Goal: Task Accomplishment & Management: Use online tool/utility

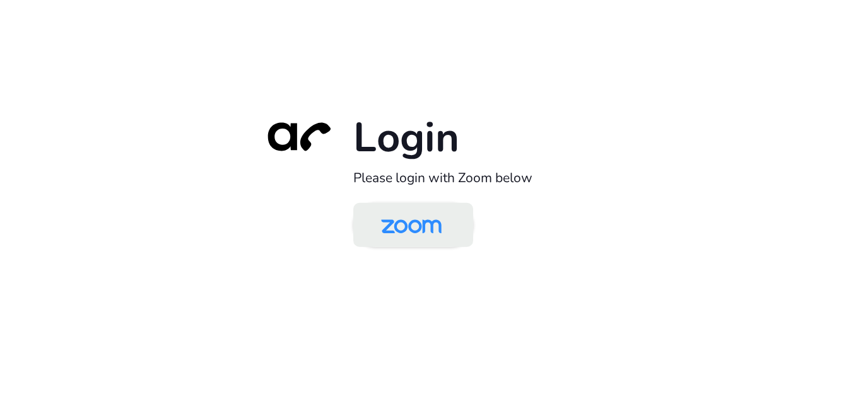
click at [404, 236] on img at bounding box center [411, 226] width 87 height 41
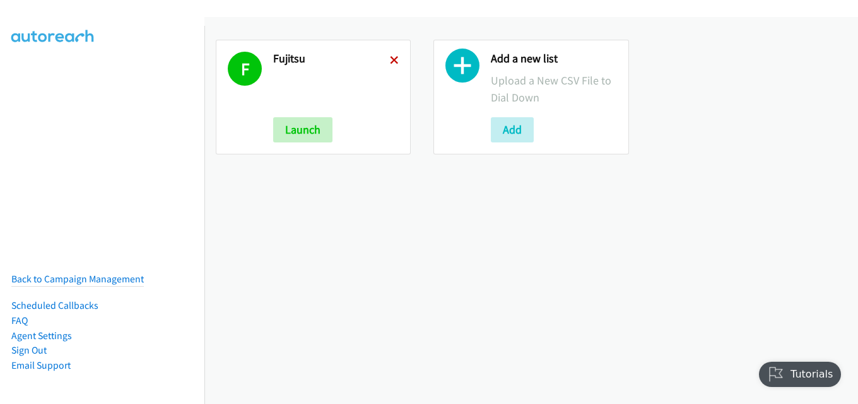
click at [391, 61] on icon at bounding box center [394, 61] width 9 height 9
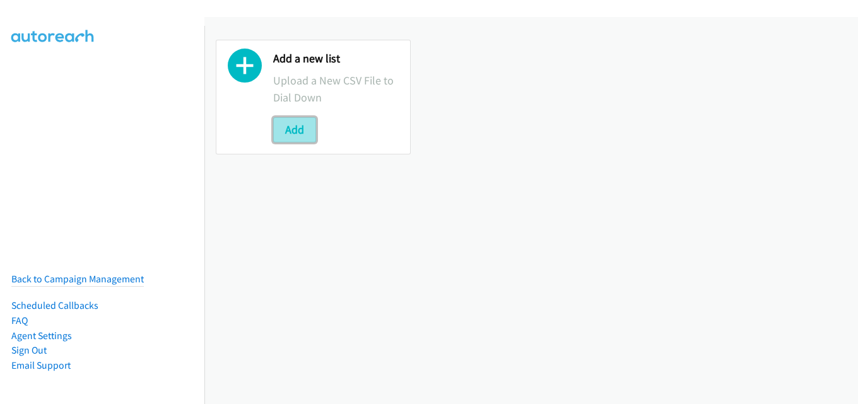
click at [293, 129] on button "Add" at bounding box center [294, 129] width 43 height 25
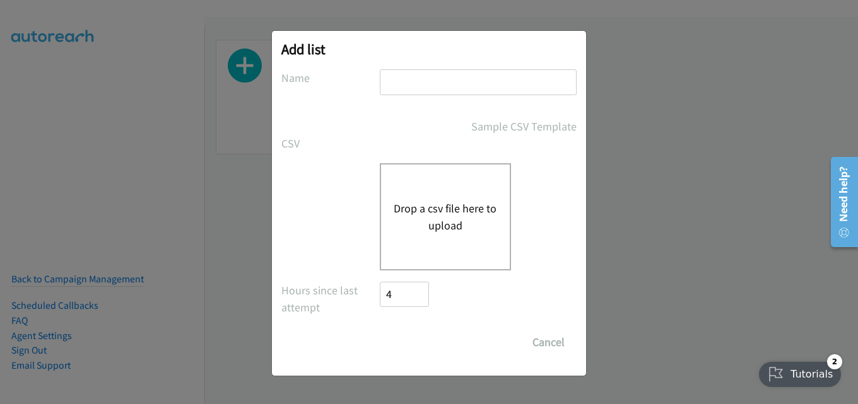
click at [484, 81] on input "text" at bounding box center [478, 82] width 197 height 26
click at [425, 84] on input "text" at bounding box center [478, 82] width 197 height 26
type input "fujitsu"
click at [456, 199] on div "Drop a csv file here to upload" at bounding box center [445, 216] width 131 height 107
click at [342, 84] on label "Name" at bounding box center [330, 77] width 98 height 17
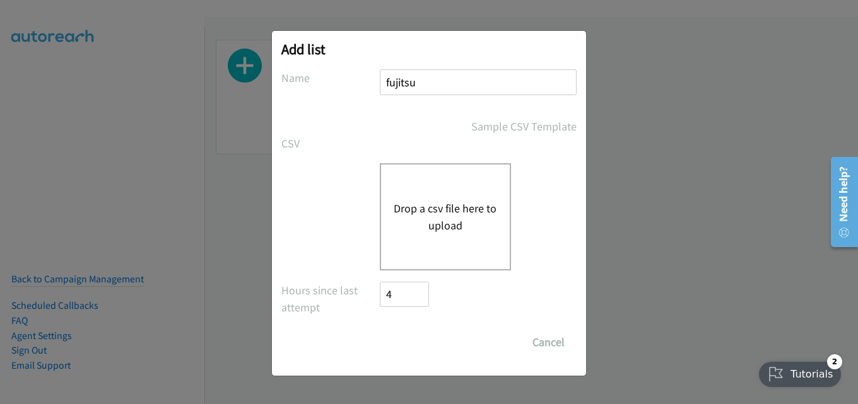
click at [399, 221] on button "Drop a csv file here to upload" at bounding box center [444, 217] width 103 height 34
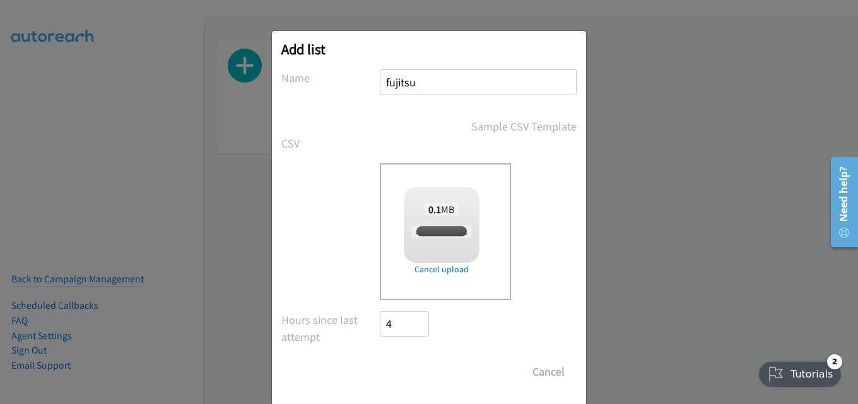
checkbox input "true"
click at [420, 369] on input "Save List" at bounding box center [413, 371] width 66 height 25
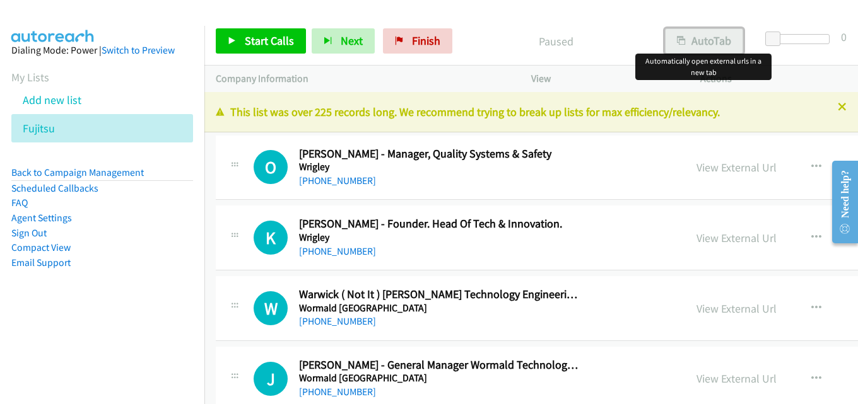
click at [718, 40] on button "AutoTab" at bounding box center [704, 40] width 78 height 25
click at [837, 104] on icon at bounding box center [841, 107] width 9 height 9
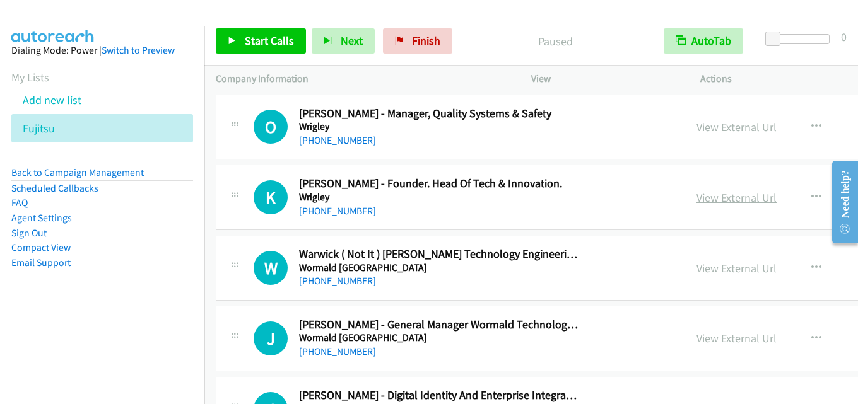
click at [696, 201] on link "View External Url" at bounding box center [736, 197] width 80 height 15
click at [271, 38] on span "Start Calls" at bounding box center [269, 40] width 49 height 15
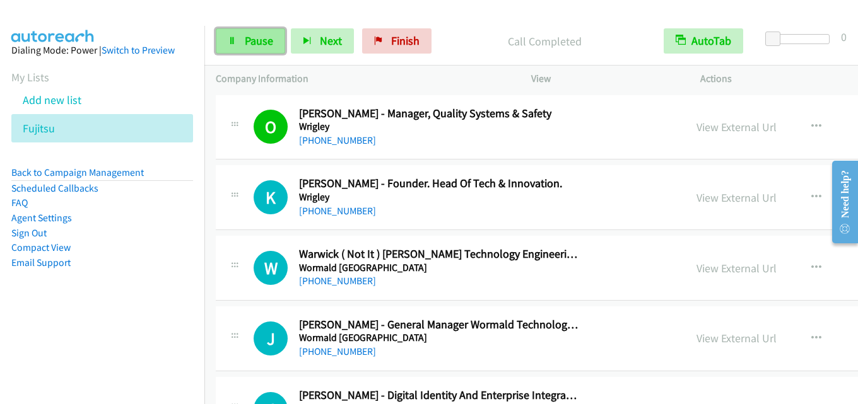
click at [252, 40] on span "Pause" at bounding box center [259, 40] width 28 height 15
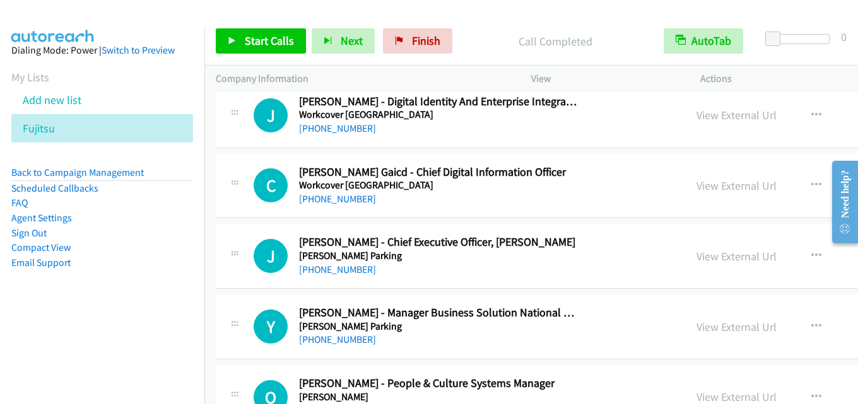
scroll to position [315, 0]
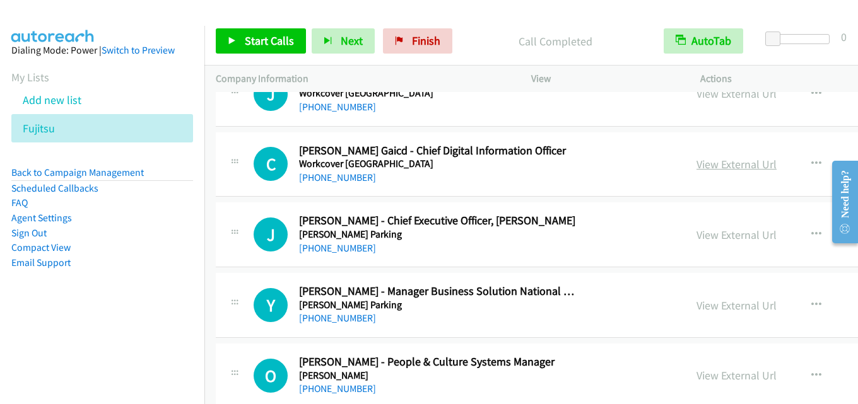
click at [696, 168] on link "View External Url" at bounding box center [736, 164] width 80 height 15
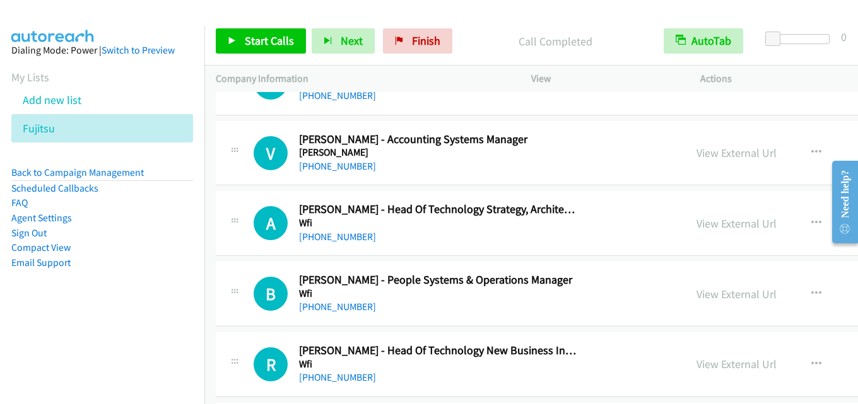
scroll to position [694, 0]
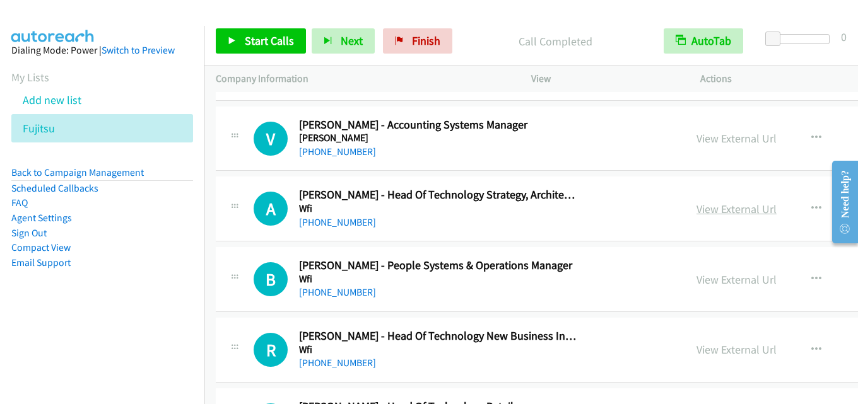
click at [696, 209] on link "View External Url" at bounding box center [736, 209] width 80 height 15
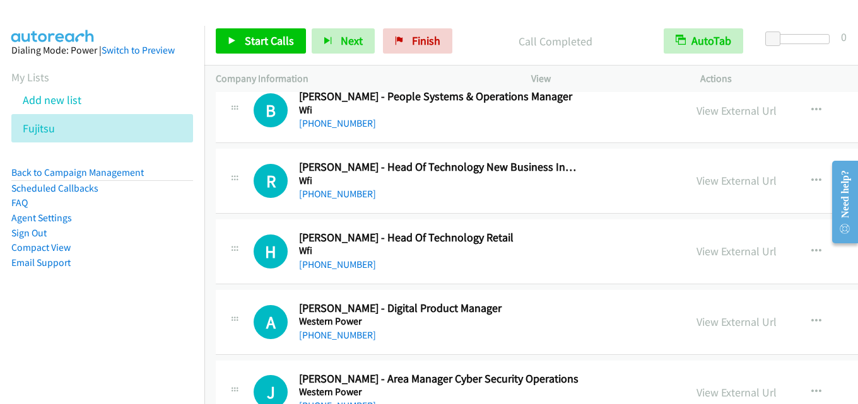
scroll to position [883, 0]
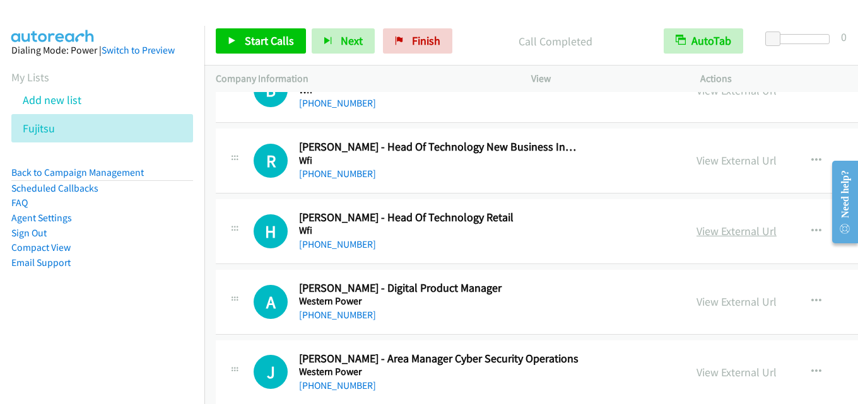
click at [696, 227] on link "View External Url" at bounding box center [736, 231] width 80 height 15
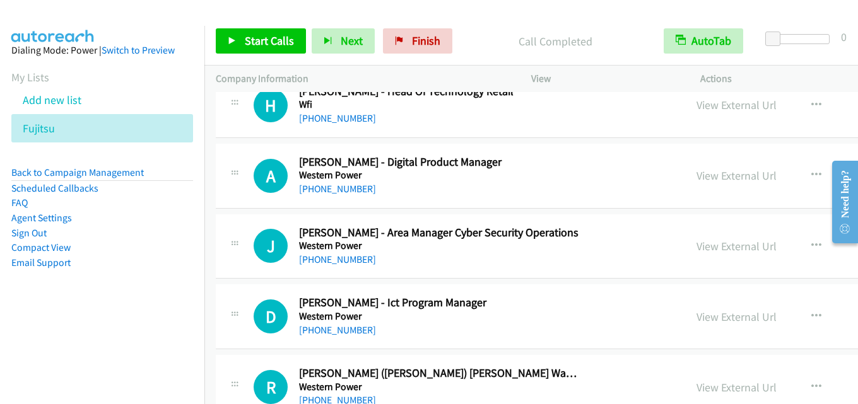
scroll to position [1072, 0]
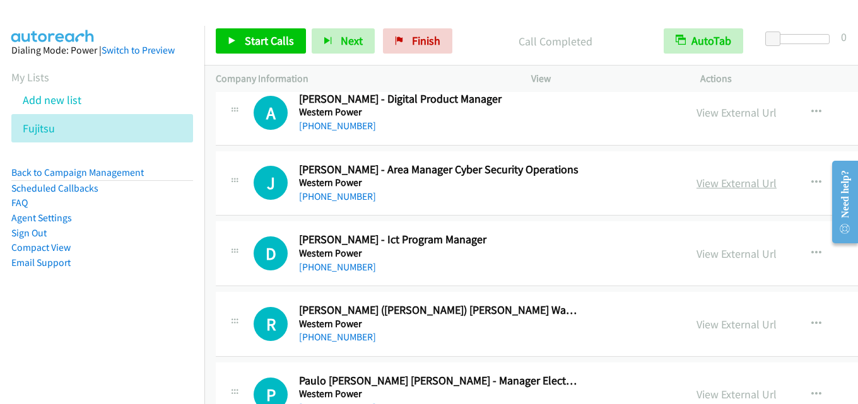
click at [696, 185] on link "View External Url" at bounding box center [736, 183] width 80 height 15
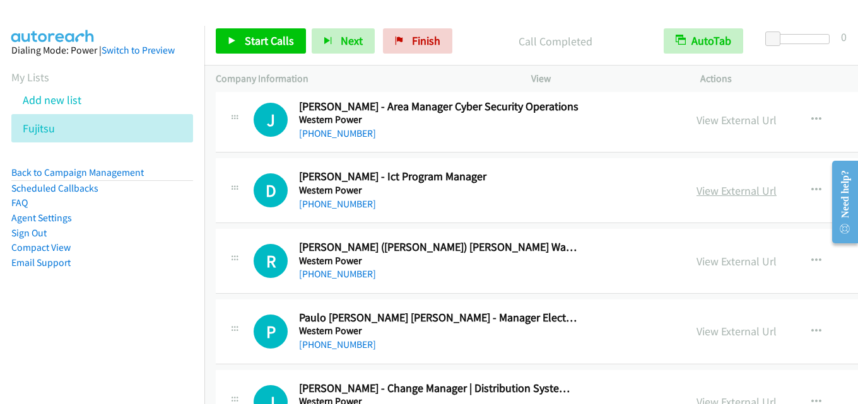
click at [696, 194] on link "View External Url" at bounding box center [736, 190] width 80 height 15
click at [799, 184] on button "button" at bounding box center [816, 190] width 34 height 25
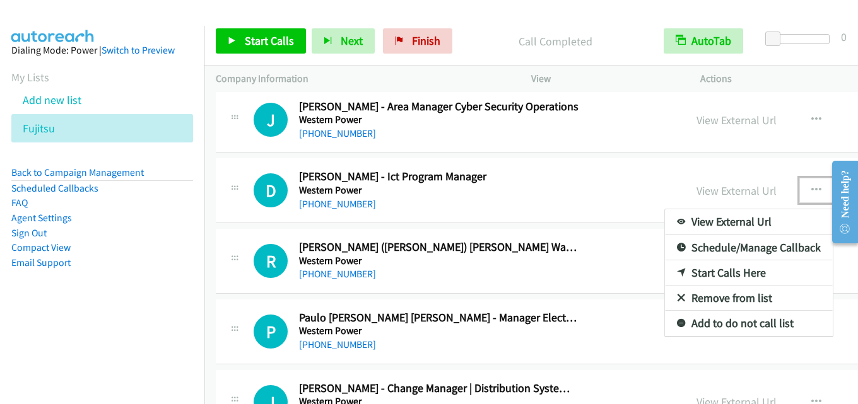
click at [675, 274] on link "Start Calls Here" at bounding box center [749, 272] width 168 height 25
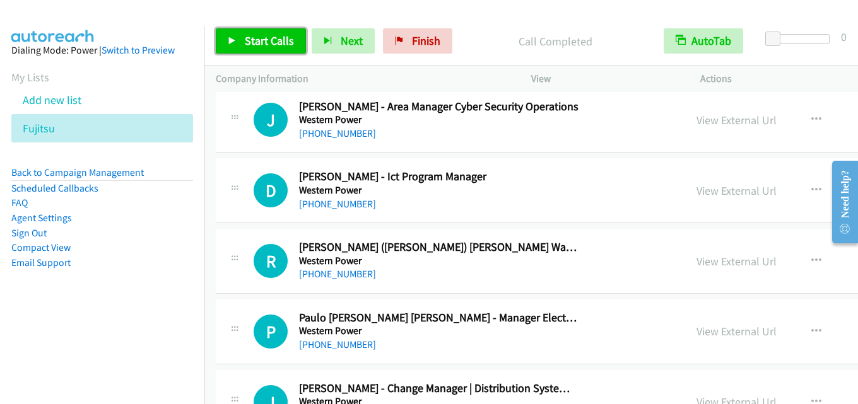
click at [278, 40] on span "Start Calls" at bounding box center [269, 40] width 49 height 15
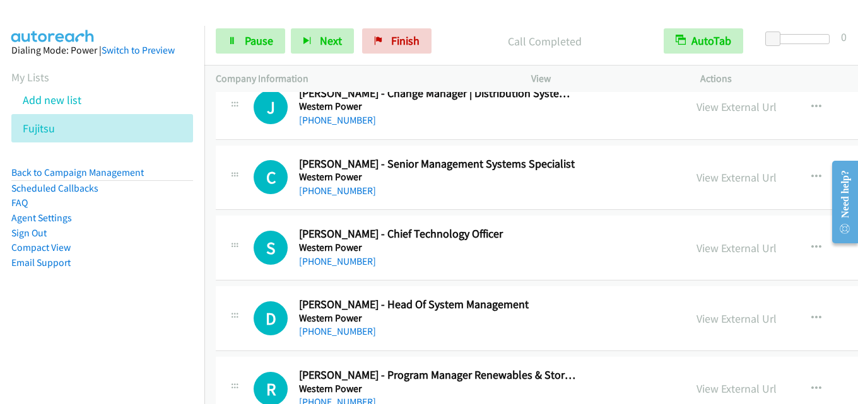
scroll to position [1450, 0]
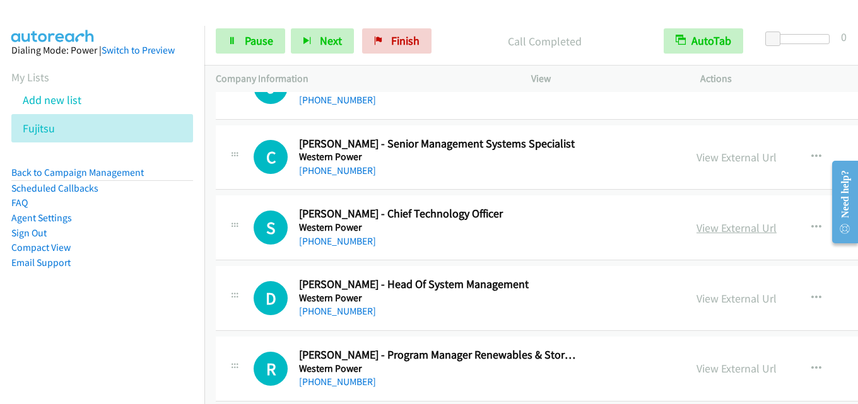
click at [696, 223] on link "View External Url" at bounding box center [736, 228] width 80 height 15
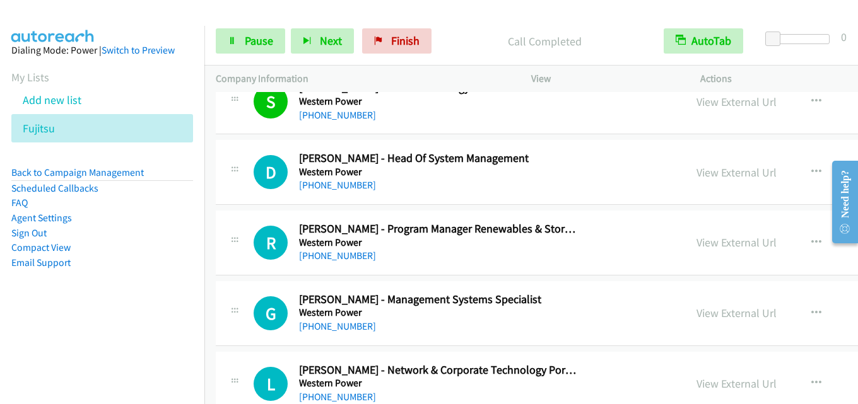
scroll to position [1639, 0]
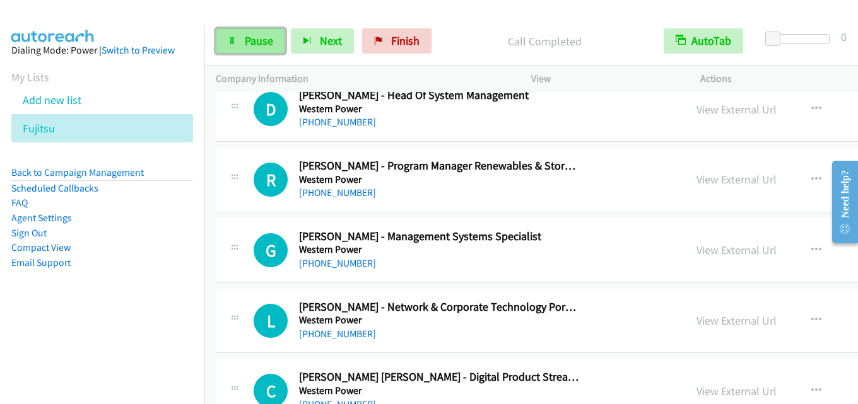
click at [253, 39] on span "Pause" at bounding box center [259, 40] width 28 height 15
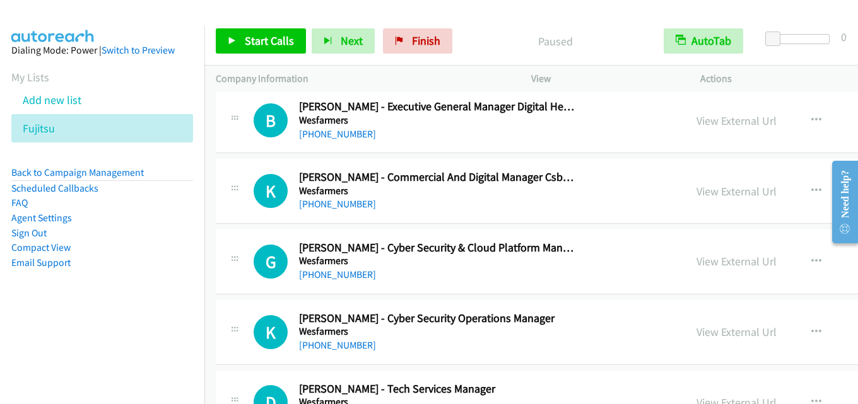
scroll to position [2396, 0]
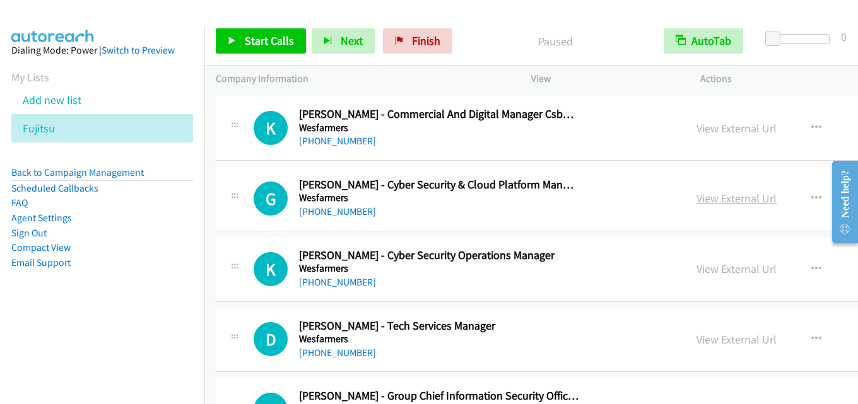
click at [696, 193] on link "View External Url" at bounding box center [736, 198] width 80 height 15
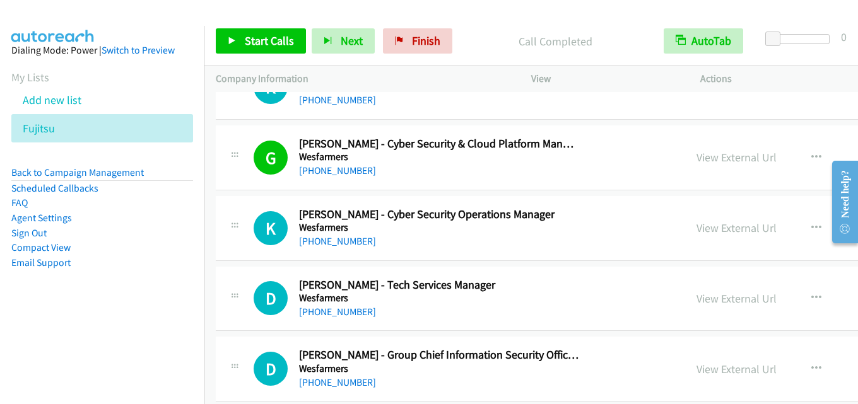
scroll to position [2459, 0]
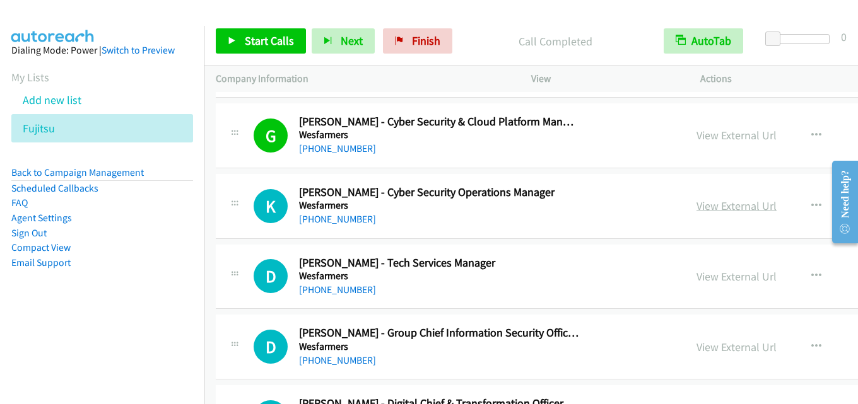
click at [696, 206] on link "View External Url" at bounding box center [736, 206] width 80 height 15
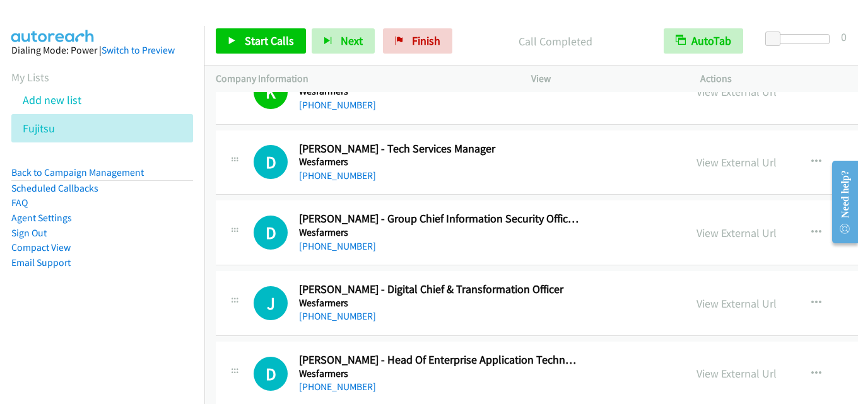
scroll to position [2585, 0]
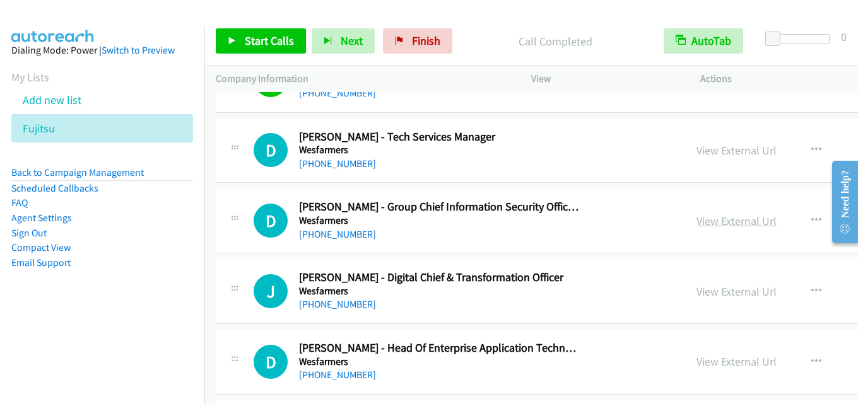
click at [696, 223] on link "View External Url" at bounding box center [736, 221] width 80 height 15
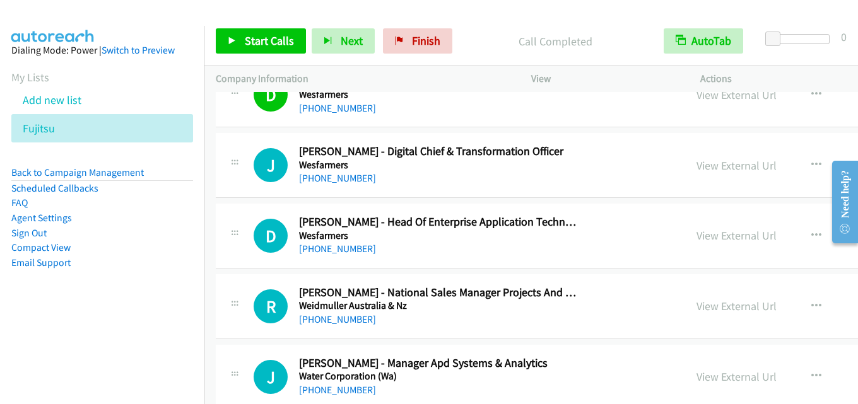
scroll to position [2648, 0]
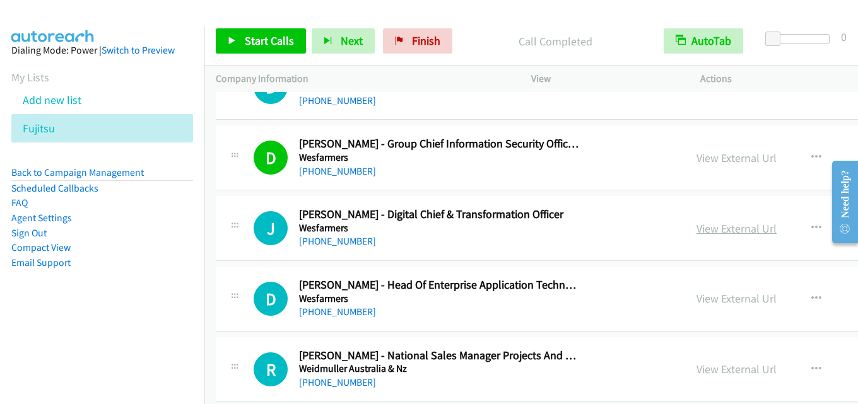
click at [696, 227] on link "View External Url" at bounding box center [736, 228] width 80 height 15
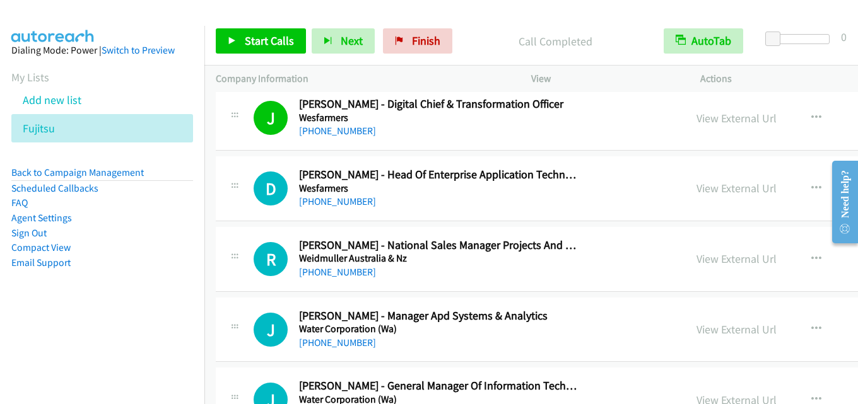
scroll to position [2774, 0]
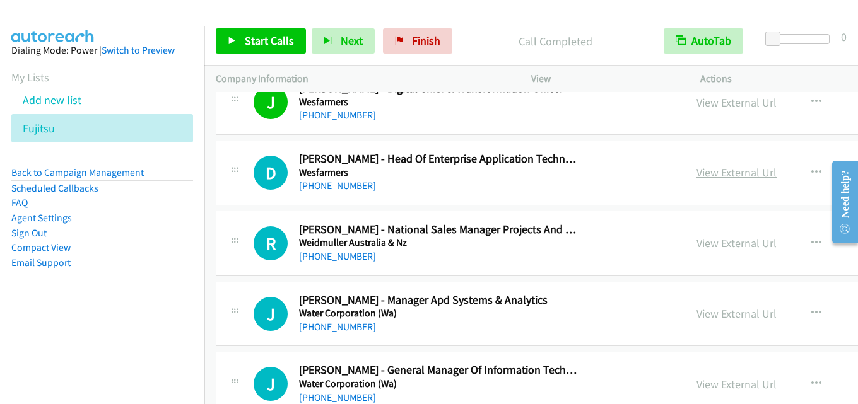
click at [696, 172] on link "View External Url" at bounding box center [736, 172] width 80 height 15
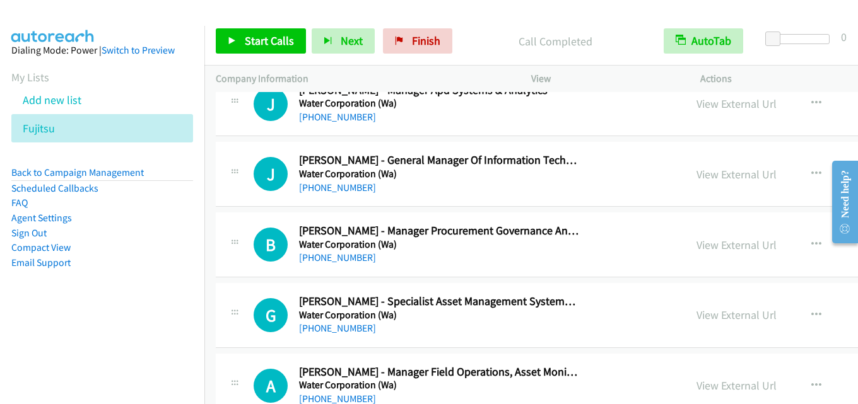
scroll to position [2964, 0]
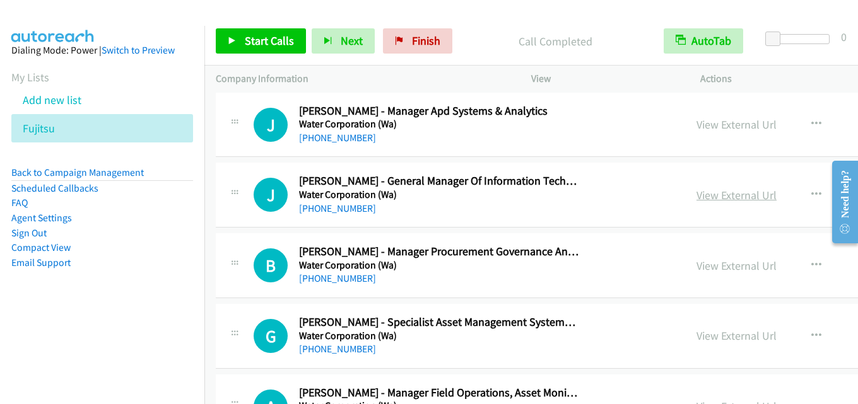
click at [696, 197] on link "View External Url" at bounding box center [736, 195] width 80 height 15
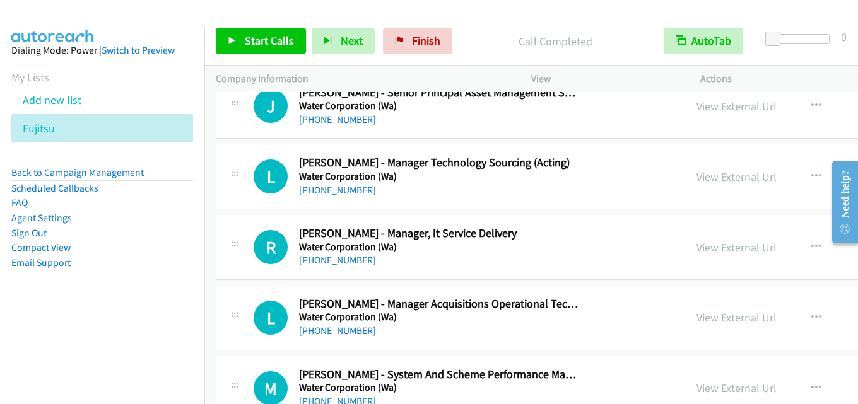
scroll to position [3468, 0]
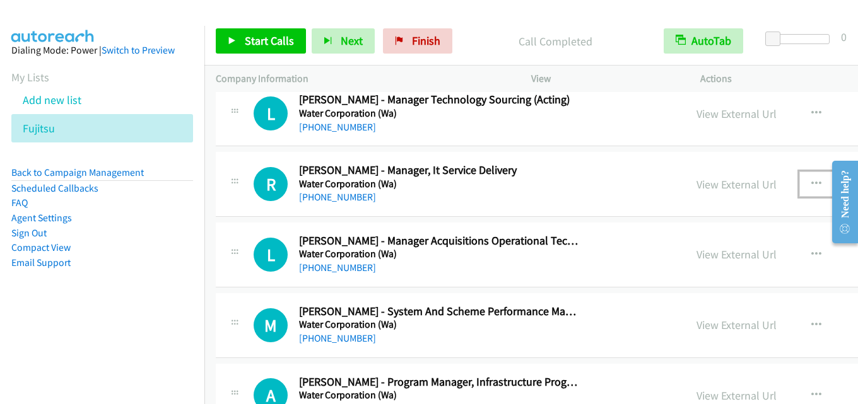
click at [799, 179] on button "button" at bounding box center [816, 184] width 34 height 25
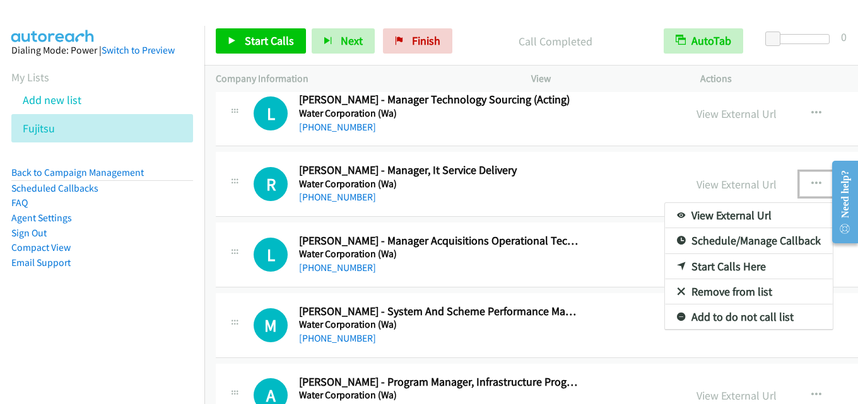
click at [680, 265] on link "Start Calls Here" at bounding box center [749, 266] width 168 height 25
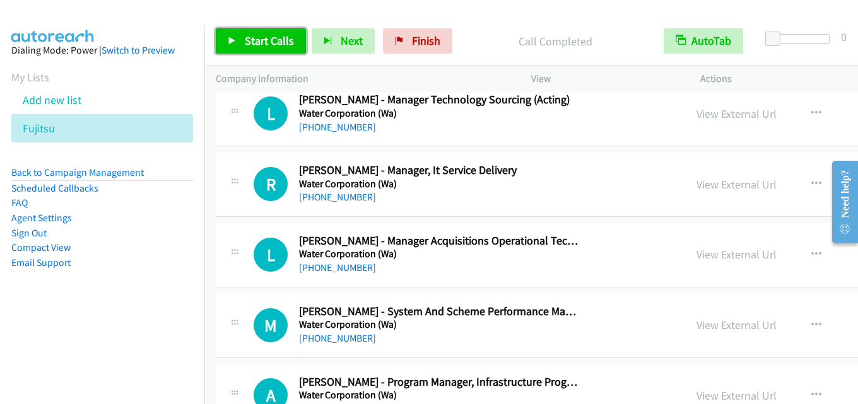
click at [264, 33] on link "Start Calls" at bounding box center [261, 40] width 90 height 25
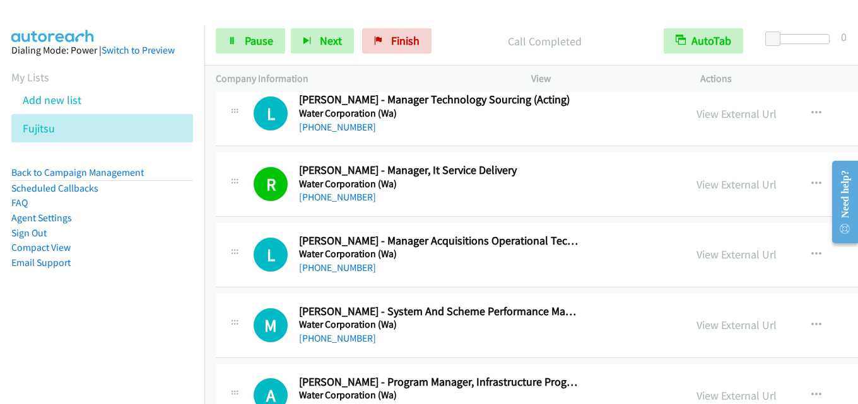
scroll to position [3531, 0]
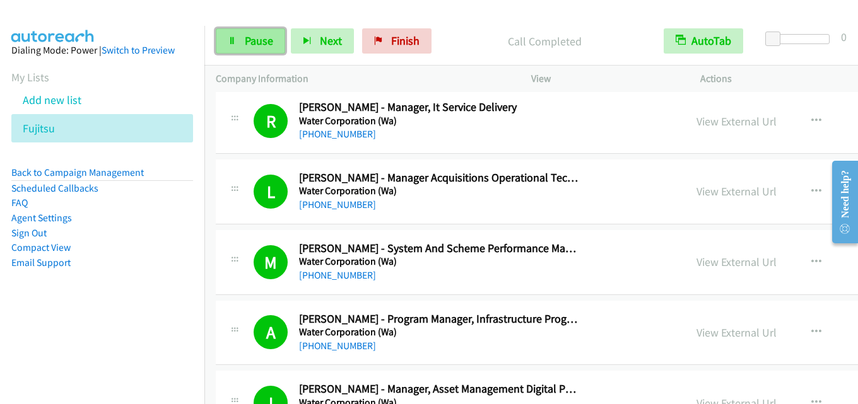
click at [251, 42] on span "Pause" at bounding box center [259, 40] width 28 height 15
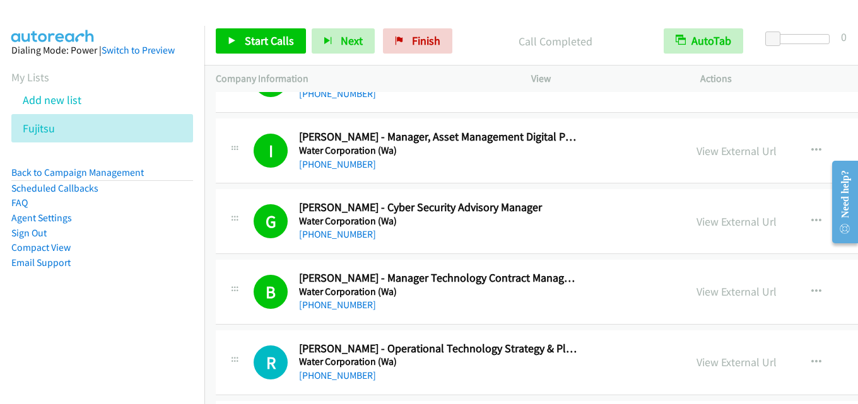
scroll to position [3846, 0]
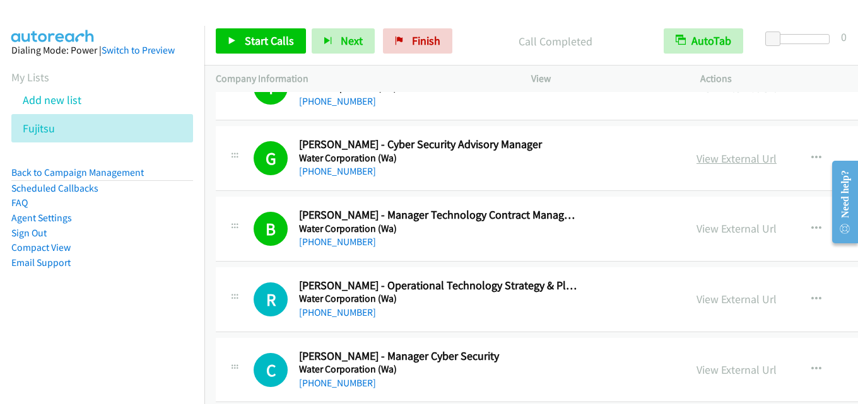
click at [696, 154] on link "View External Url" at bounding box center [736, 158] width 80 height 15
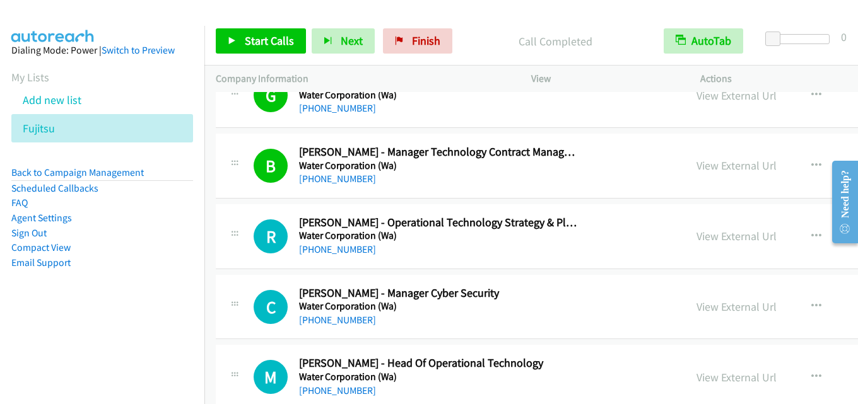
scroll to position [3973, 0]
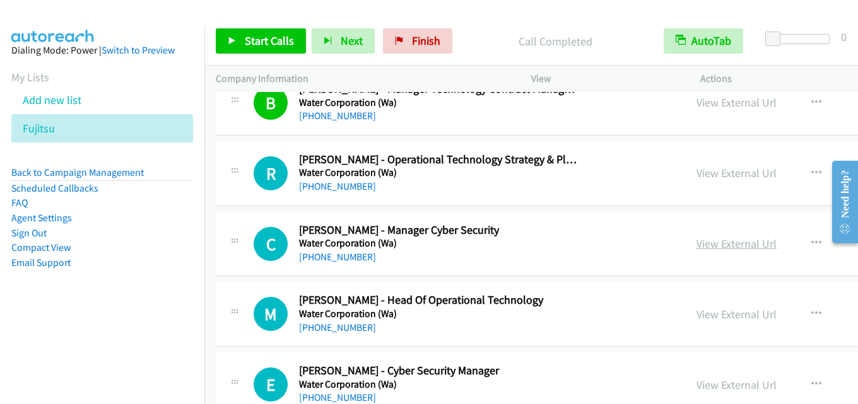
click at [696, 238] on link "View External Url" at bounding box center [736, 243] width 80 height 15
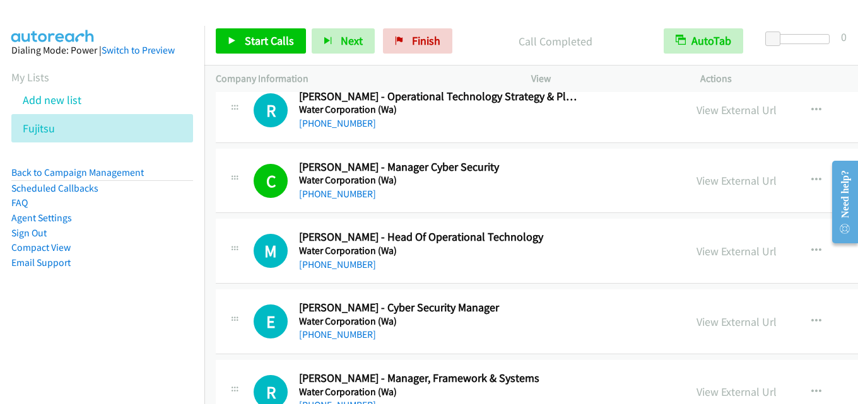
scroll to position [4099, 0]
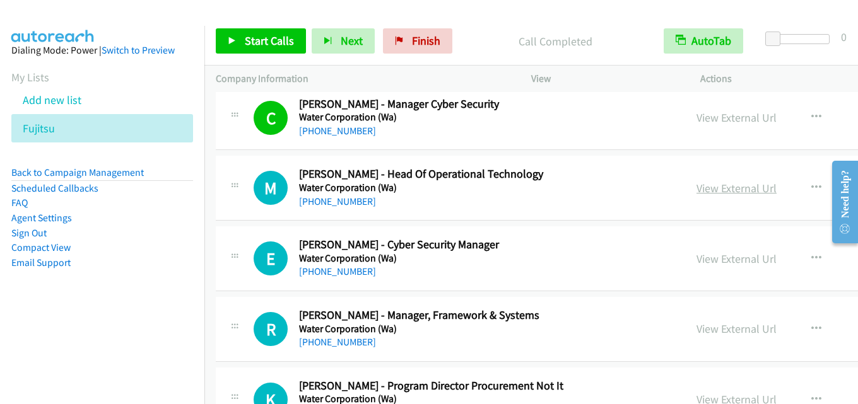
click at [696, 190] on link "View External Url" at bounding box center [736, 188] width 80 height 15
click at [696, 255] on link "View External Url" at bounding box center [736, 259] width 80 height 15
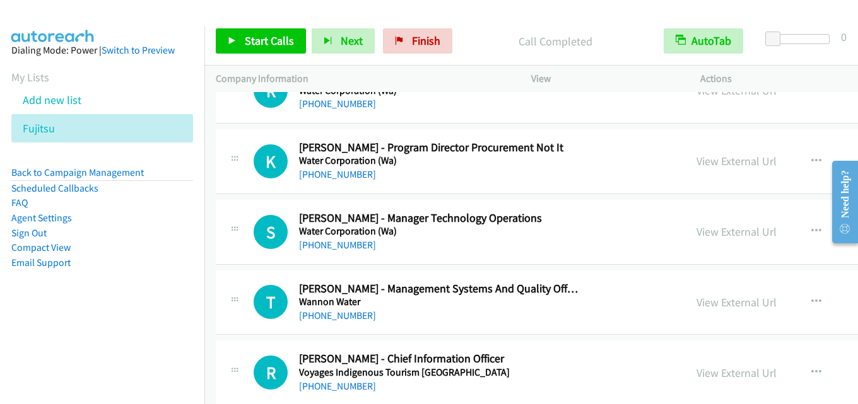
scroll to position [4351, 0]
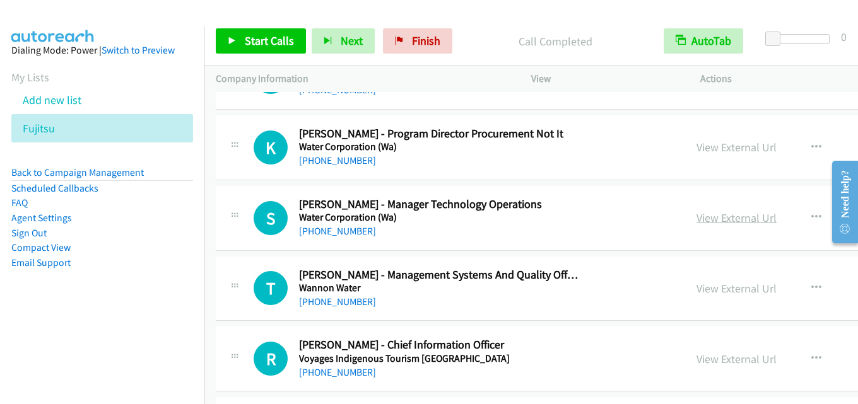
click at [696, 214] on link "View External Url" at bounding box center [736, 218] width 80 height 15
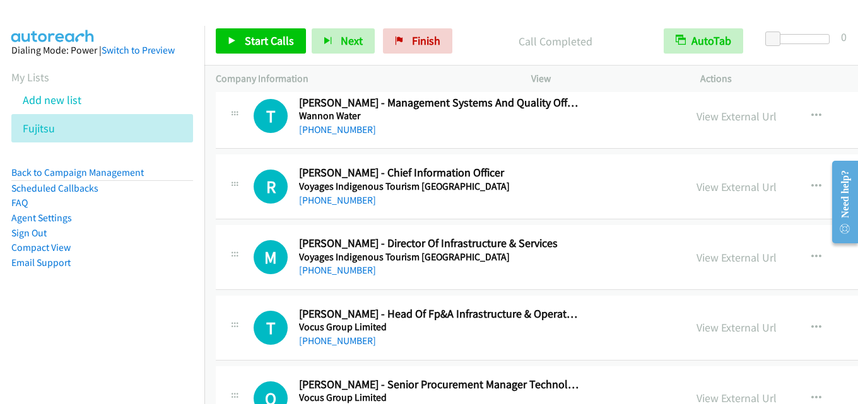
scroll to position [4540, 0]
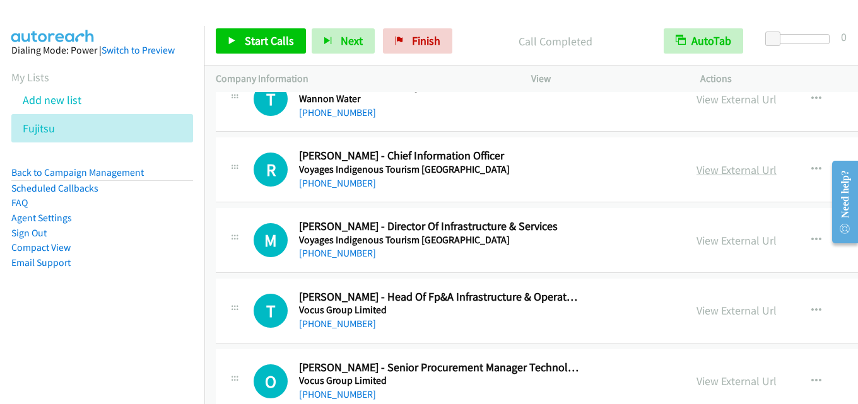
click at [696, 170] on link "View External Url" at bounding box center [736, 170] width 80 height 15
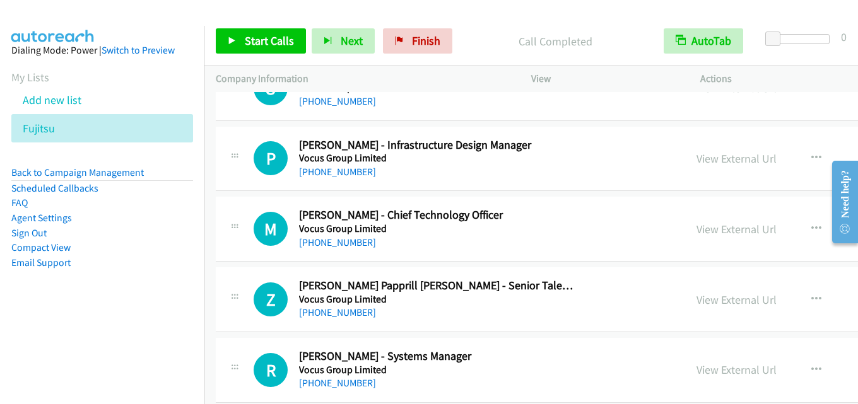
scroll to position [4855, 0]
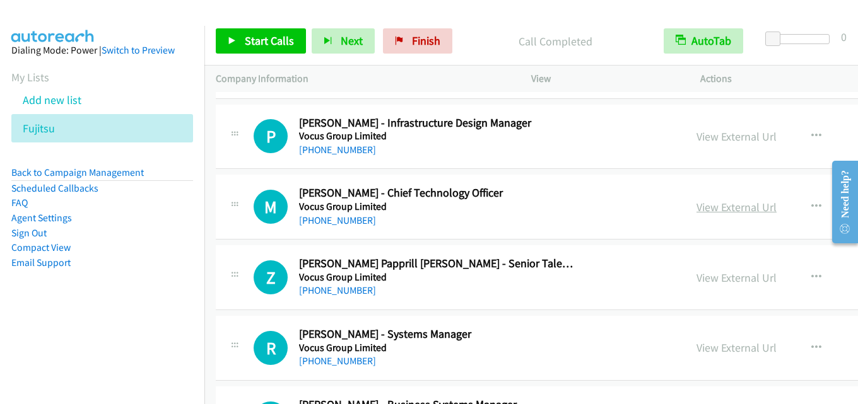
click at [696, 204] on link "View External Url" at bounding box center [736, 207] width 80 height 15
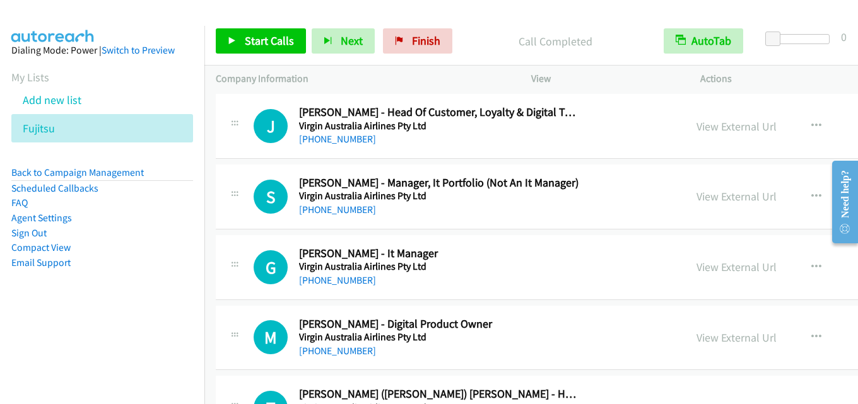
scroll to position [5801, 0]
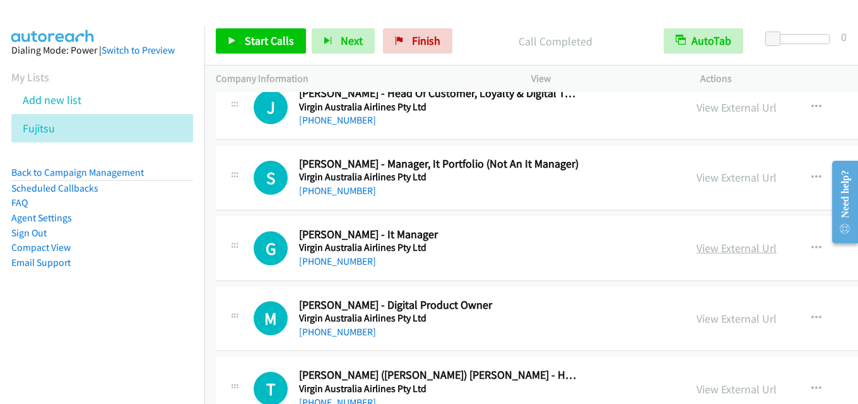
click at [696, 243] on link "View External Url" at bounding box center [736, 248] width 80 height 15
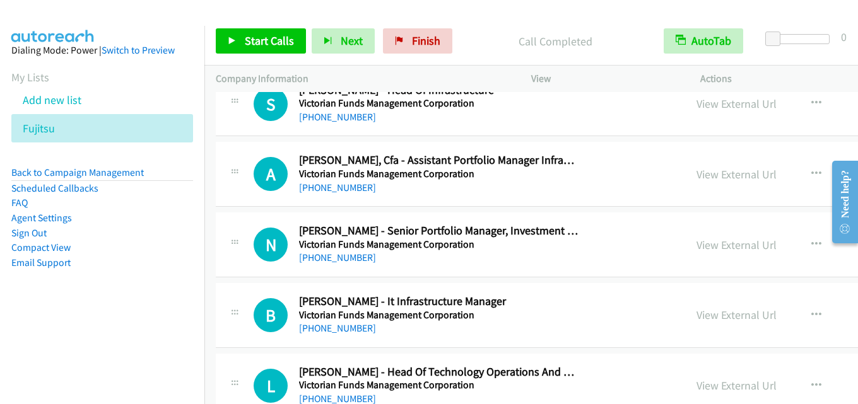
scroll to position [6432, 0]
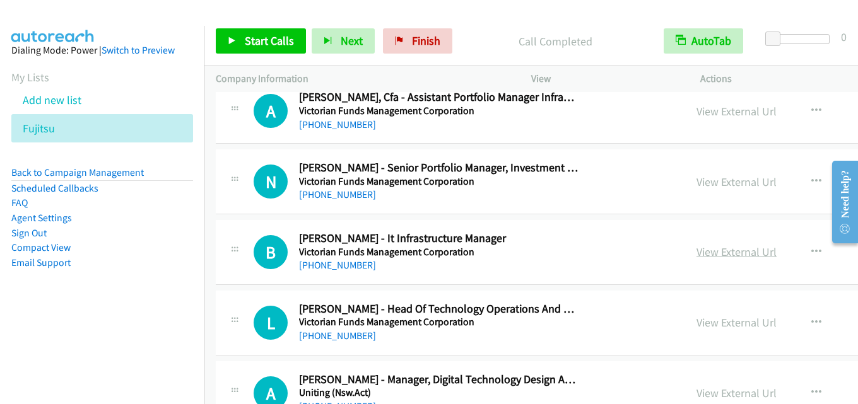
click at [696, 250] on link "View External Url" at bounding box center [736, 252] width 80 height 15
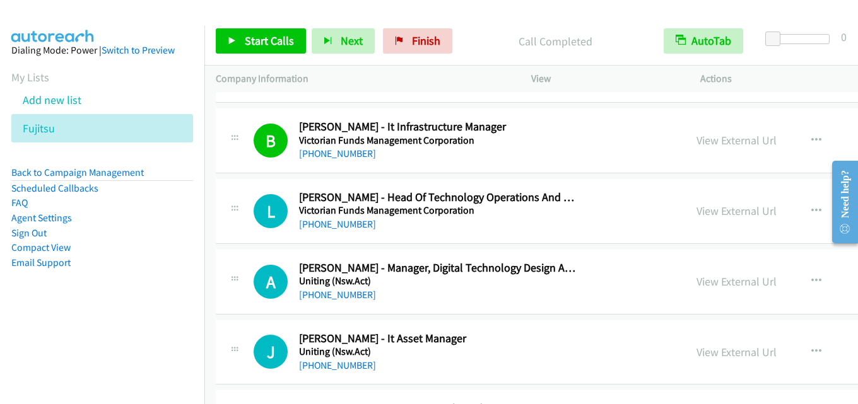
scroll to position [6558, 0]
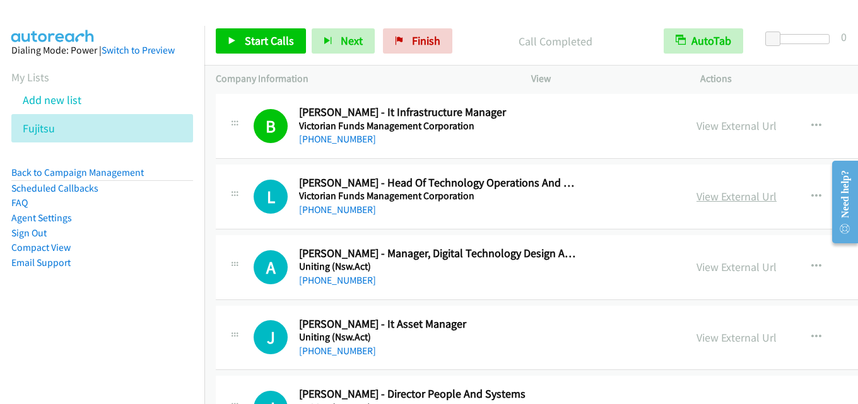
click at [696, 199] on link "View External Url" at bounding box center [736, 196] width 80 height 15
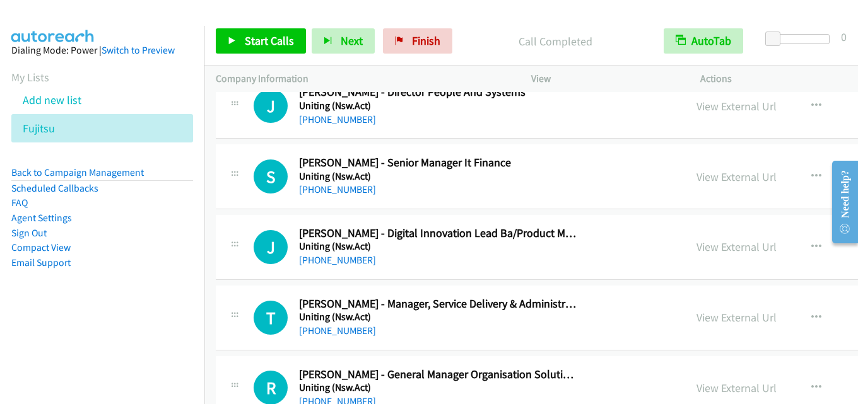
scroll to position [6873, 0]
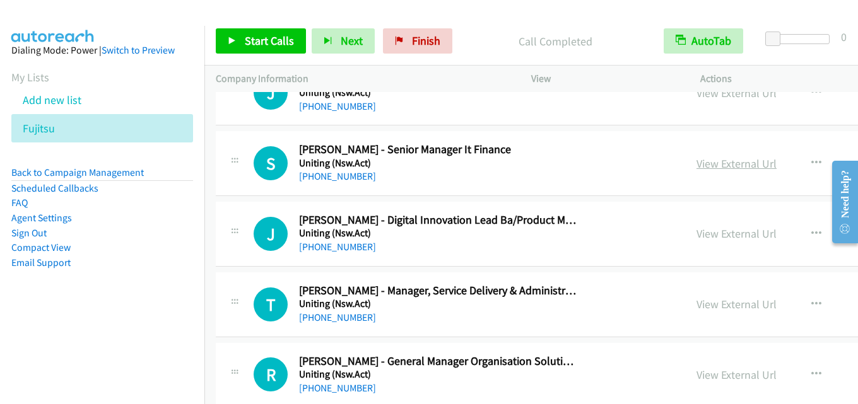
click at [696, 165] on link "View External Url" at bounding box center [736, 163] width 80 height 15
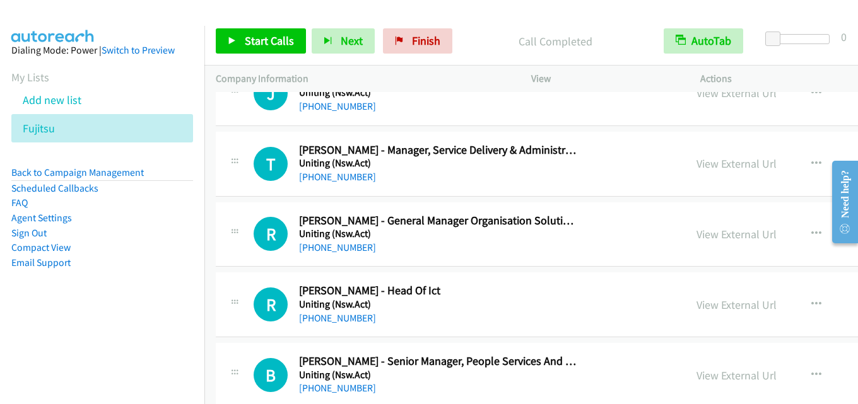
scroll to position [6999, 0]
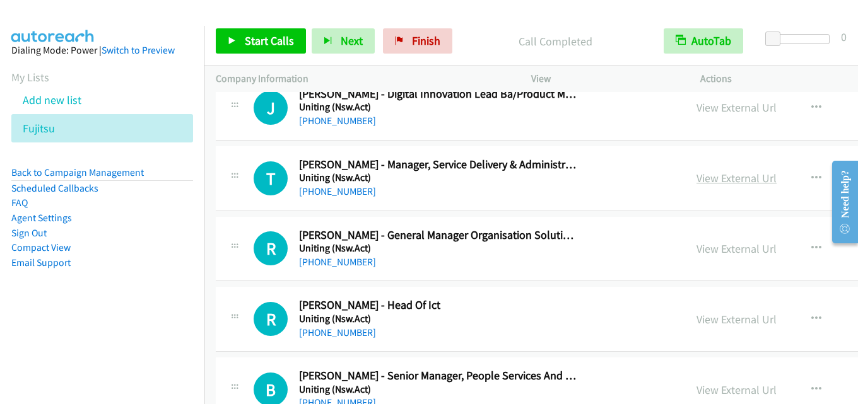
click at [696, 178] on link "View External Url" at bounding box center [736, 178] width 80 height 15
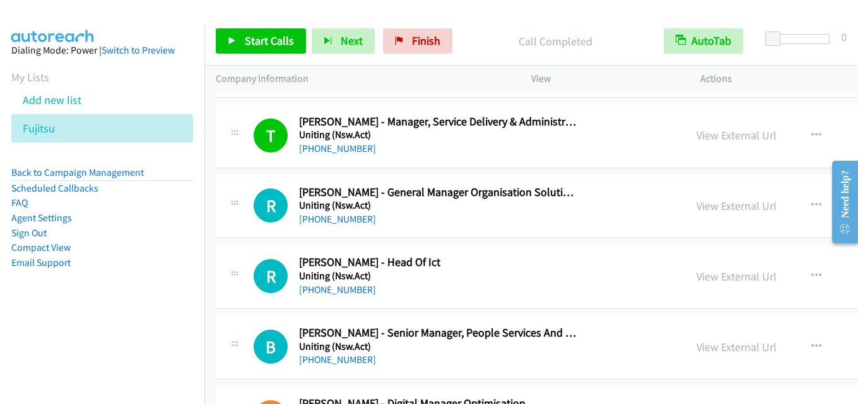
scroll to position [7062, 0]
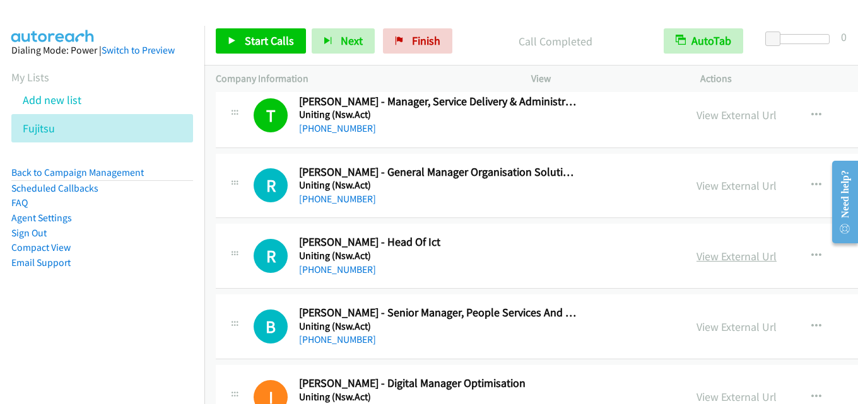
click at [696, 257] on link "View External Url" at bounding box center [736, 256] width 80 height 15
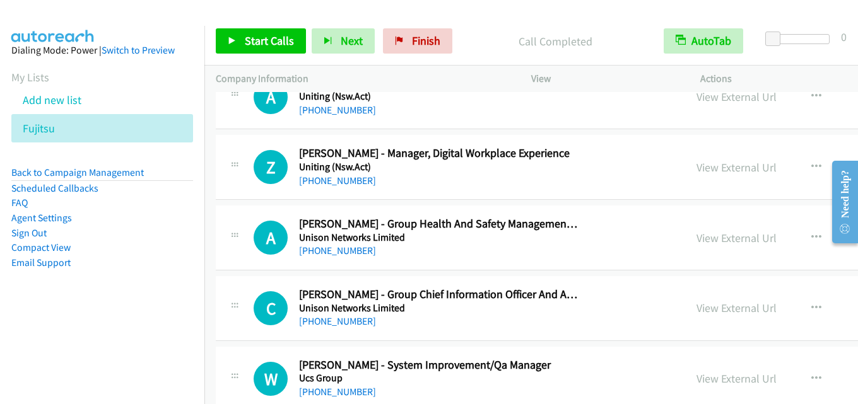
scroll to position [7567, 0]
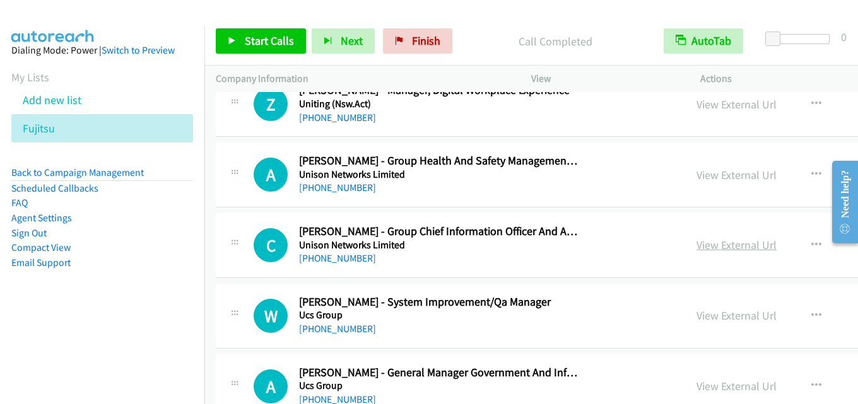
click at [696, 246] on link "View External Url" at bounding box center [736, 245] width 80 height 15
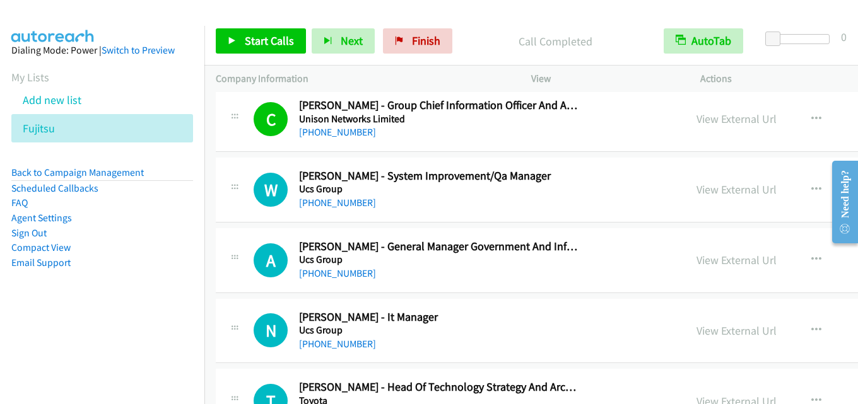
scroll to position [7756, 0]
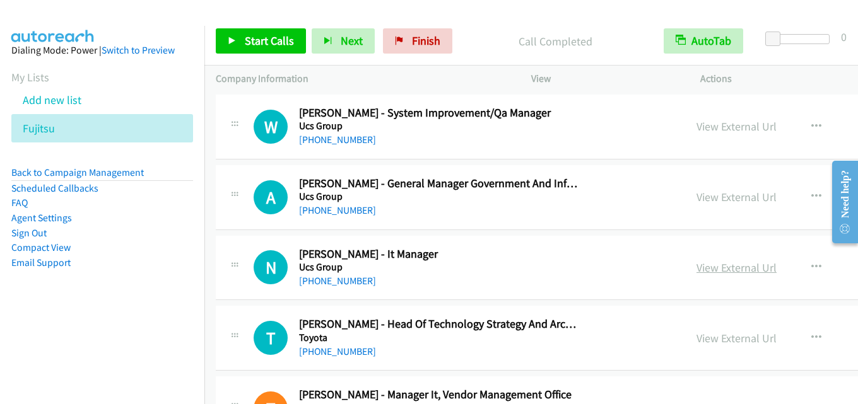
click at [696, 265] on link "View External Url" at bounding box center [736, 267] width 80 height 15
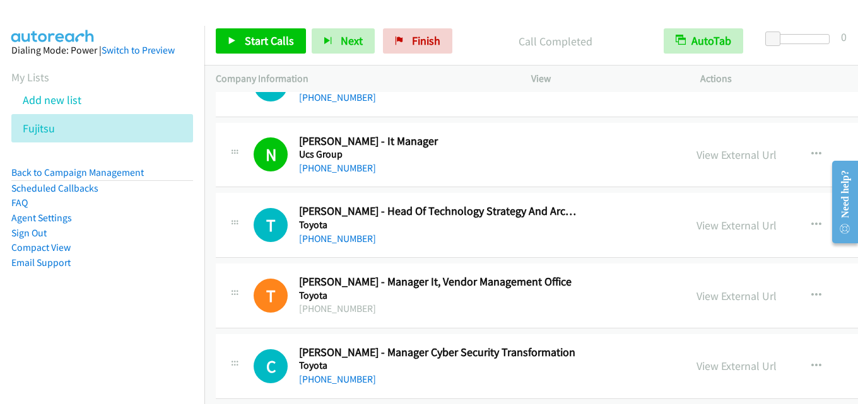
scroll to position [7882, 0]
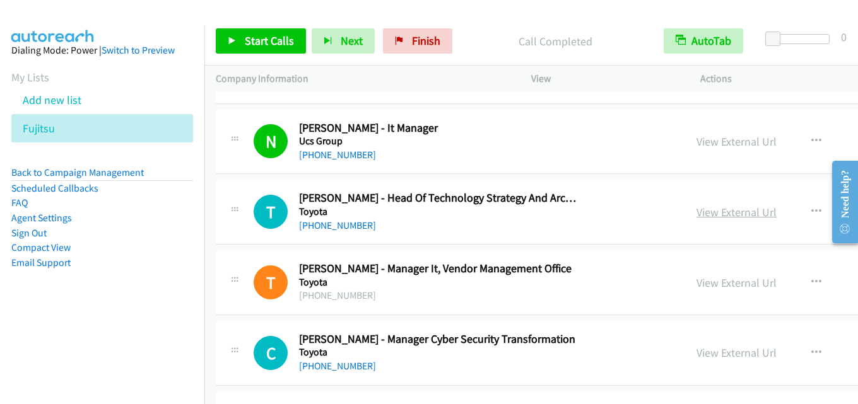
click at [696, 208] on link "View External Url" at bounding box center [736, 212] width 80 height 15
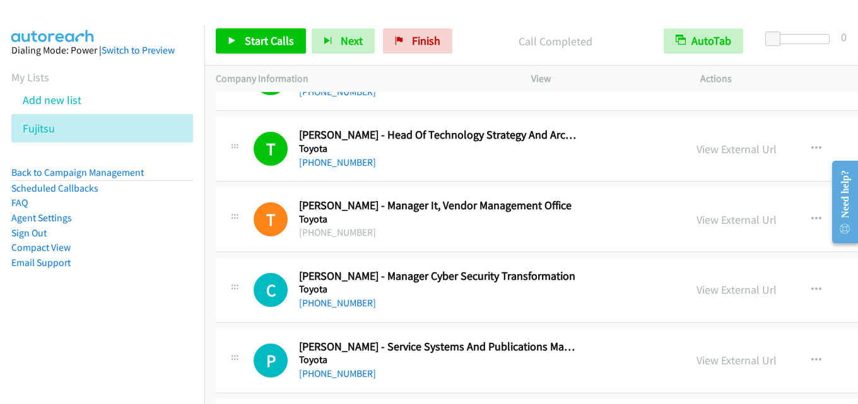
scroll to position [8008, 0]
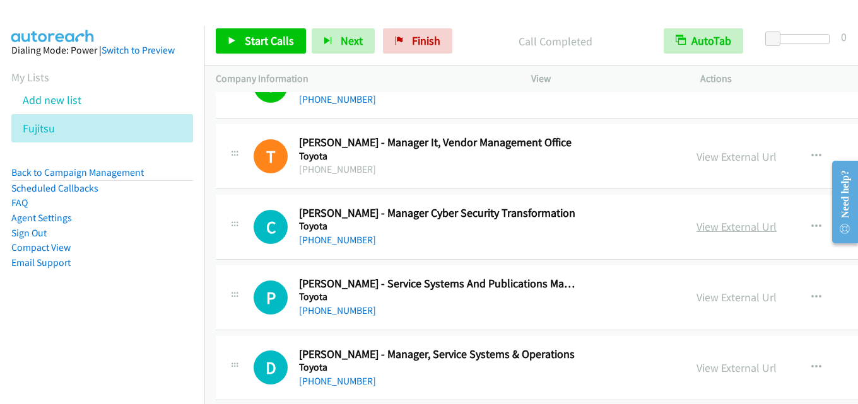
click at [696, 224] on link "View External Url" at bounding box center [736, 226] width 80 height 15
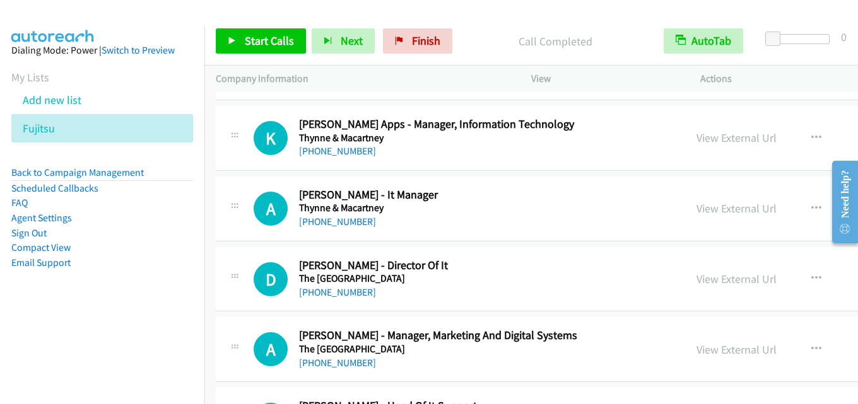
scroll to position [8387, 0]
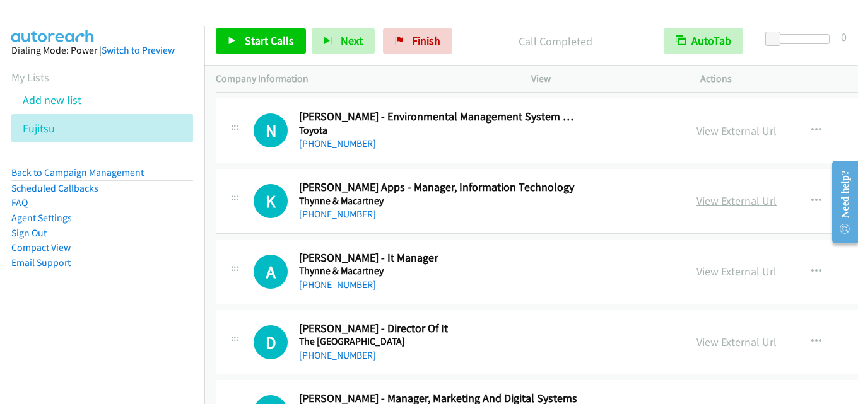
click at [696, 203] on link "View External Url" at bounding box center [736, 201] width 80 height 15
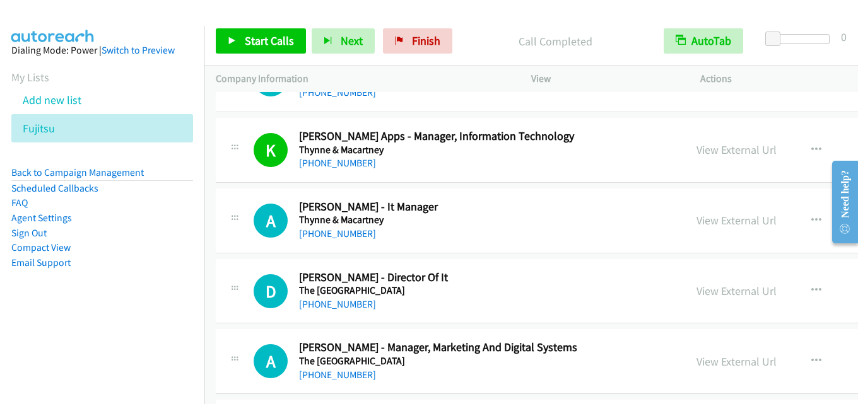
scroll to position [8450, 0]
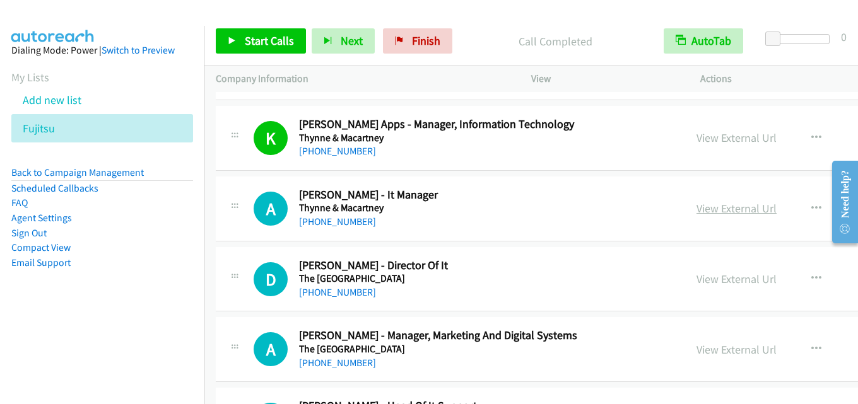
click at [696, 211] on link "View External Url" at bounding box center [736, 208] width 80 height 15
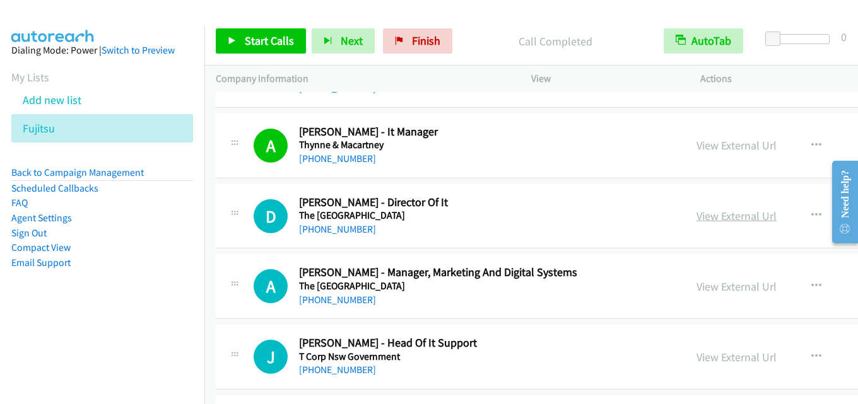
click at [696, 216] on link "View External Url" at bounding box center [736, 216] width 80 height 15
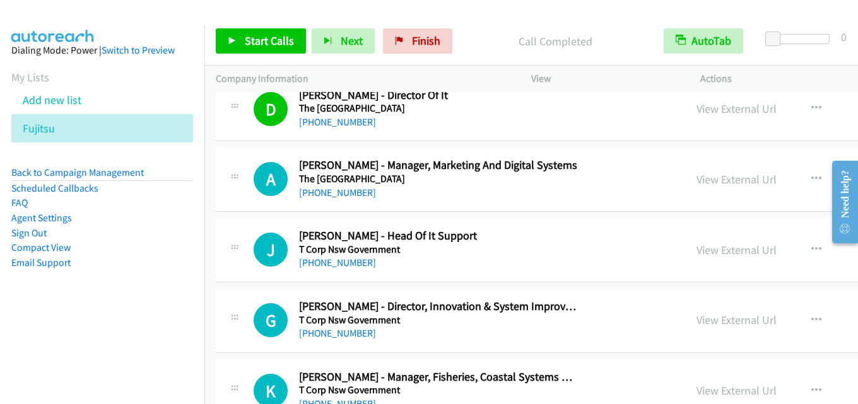
scroll to position [8639, 0]
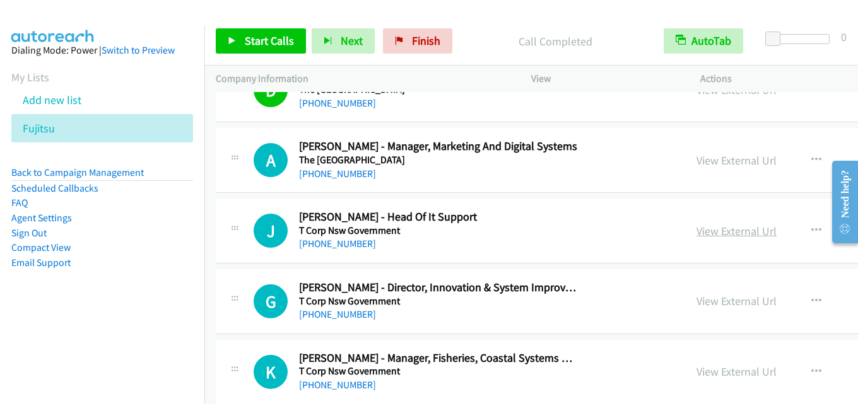
click at [696, 236] on link "View External Url" at bounding box center [736, 231] width 80 height 15
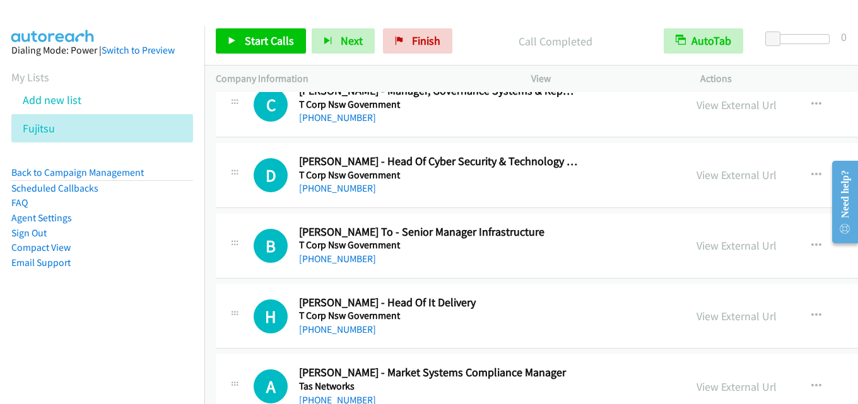
scroll to position [9522, 0]
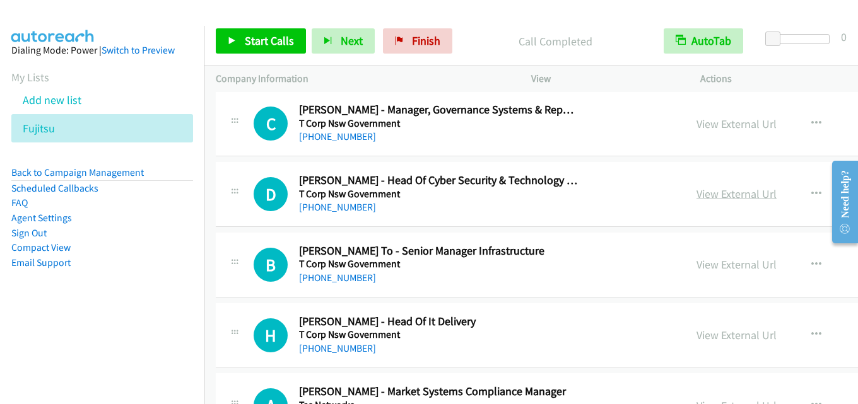
click at [696, 192] on link "View External Url" at bounding box center [736, 194] width 80 height 15
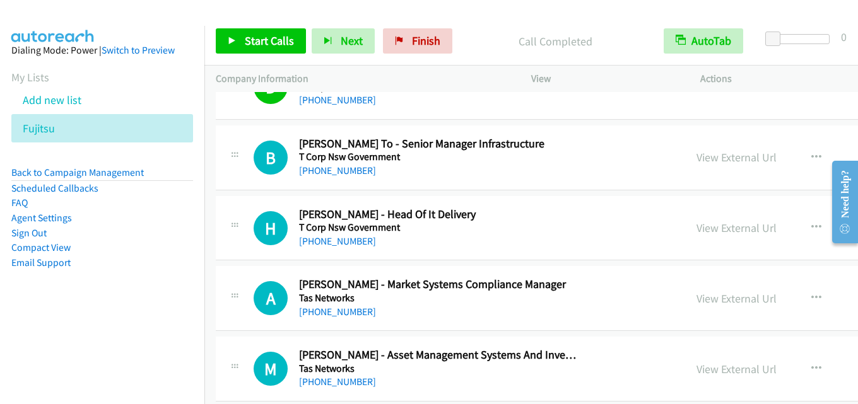
scroll to position [9648, 0]
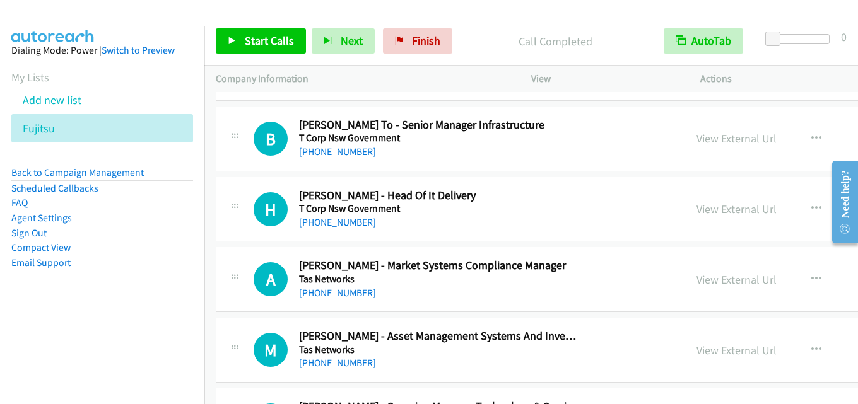
click at [696, 209] on link "View External Url" at bounding box center [736, 209] width 80 height 15
click at [696, 203] on link "View External Url" at bounding box center [736, 209] width 80 height 15
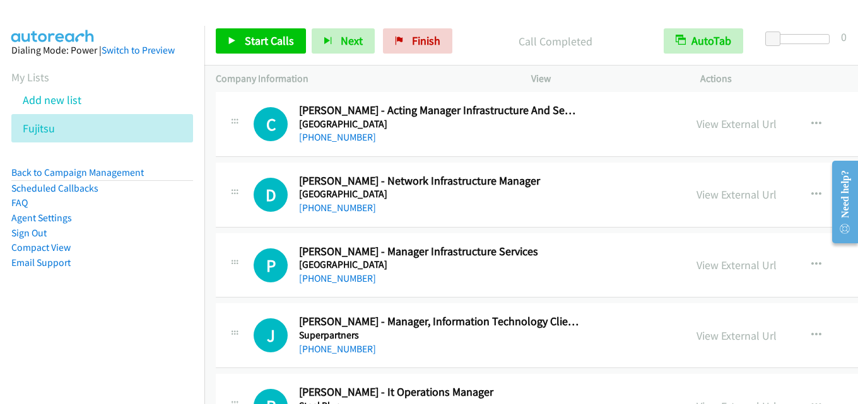
scroll to position [10783, 0]
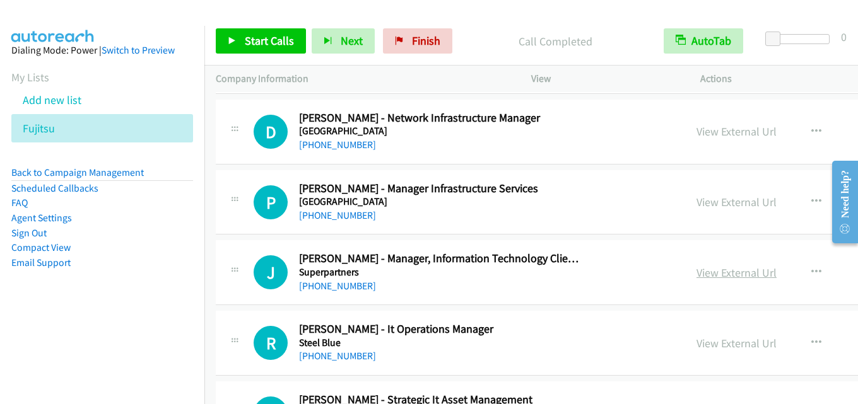
click at [696, 271] on link "View External Url" at bounding box center [736, 272] width 80 height 15
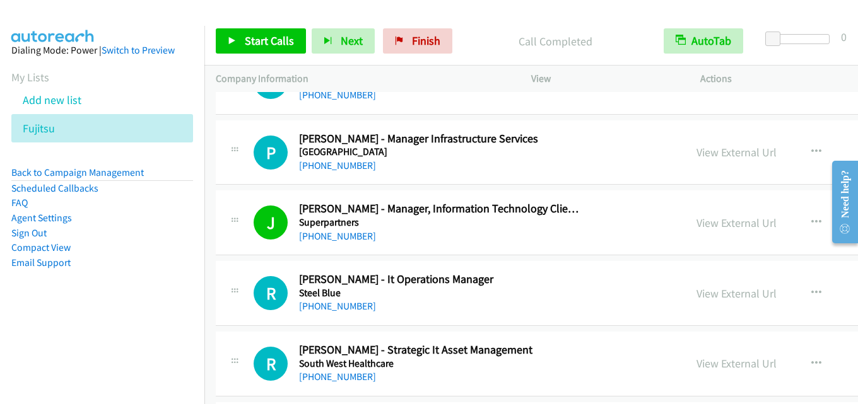
scroll to position [10846, 0]
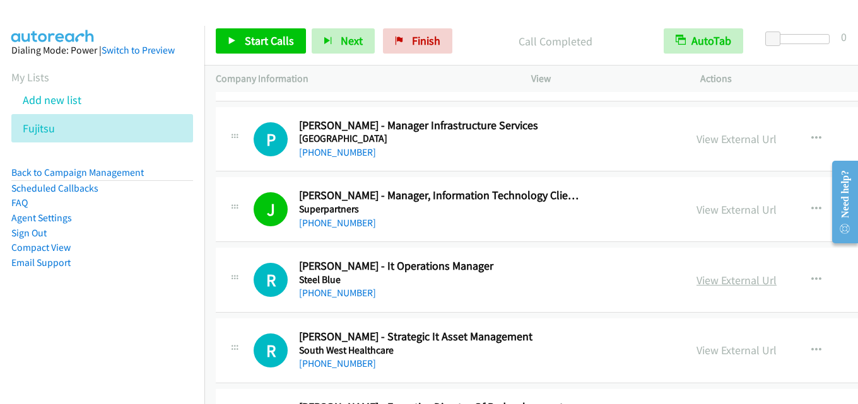
click at [696, 277] on link "View External Url" at bounding box center [736, 280] width 80 height 15
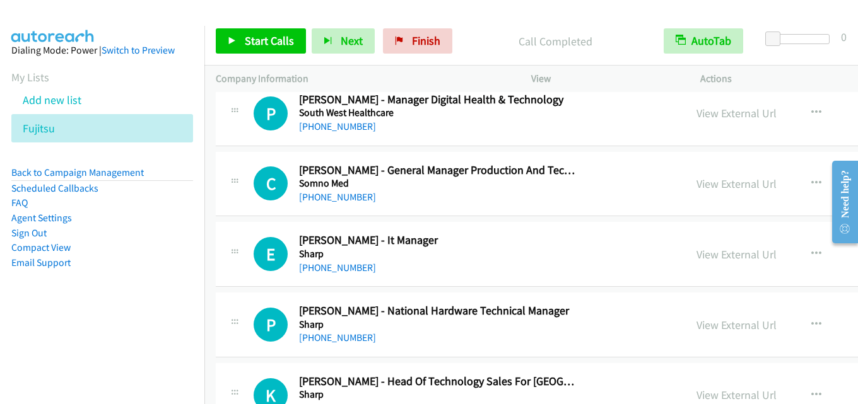
scroll to position [11287, 0]
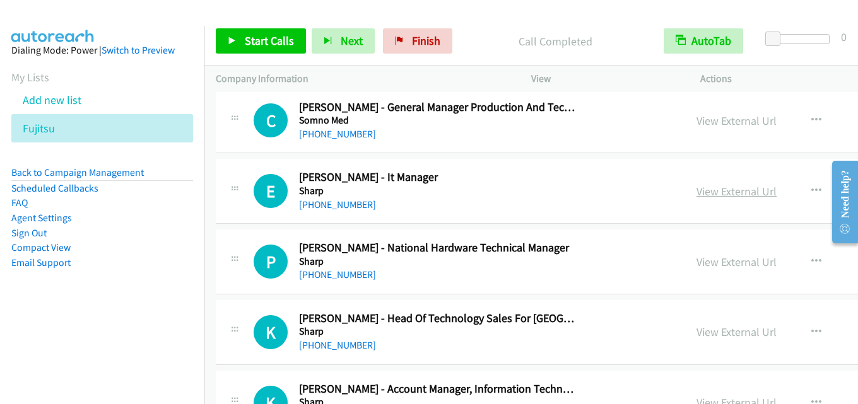
click at [696, 185] on link "View External Url" at bounding box center [736, 191] width 80 height 15
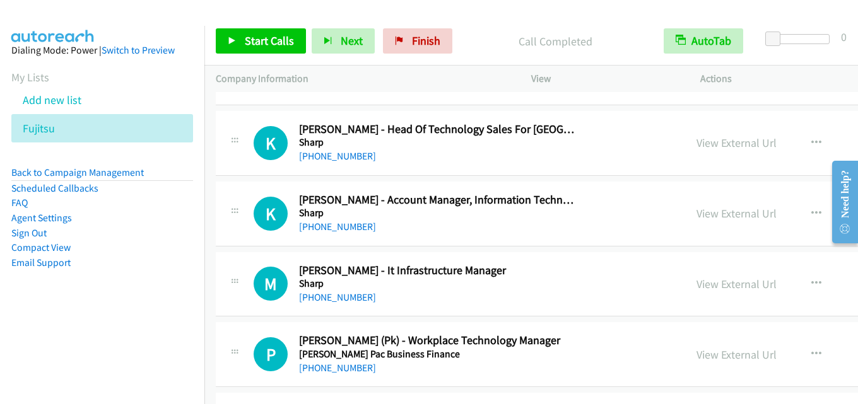
scroll to position [11539, 0]
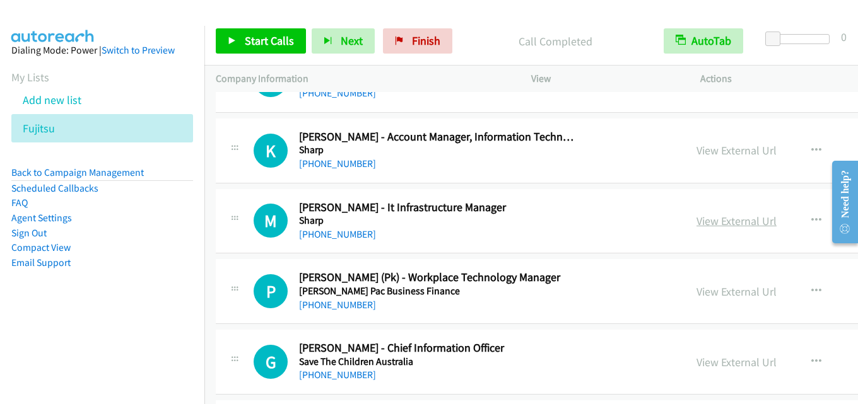
click at [696, 218] on link "View External Url" at bounding box center [736, 221] width 80 height 15
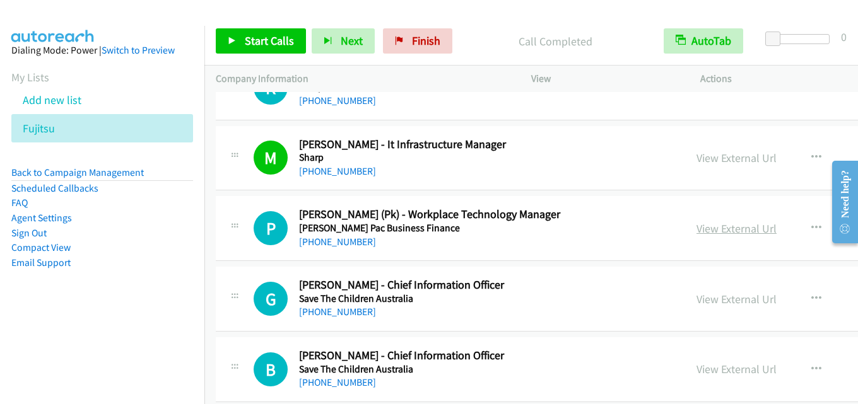
click at [696, 233] on link "View External Url" at bounding box center [736, 228] width 80 height 15
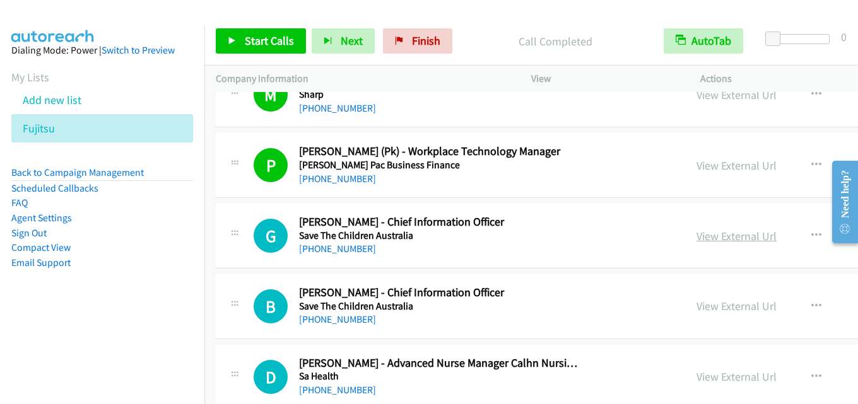
click at [696, 234] on link "View External Url" at bounding box center [736, 236] width 80 height 15
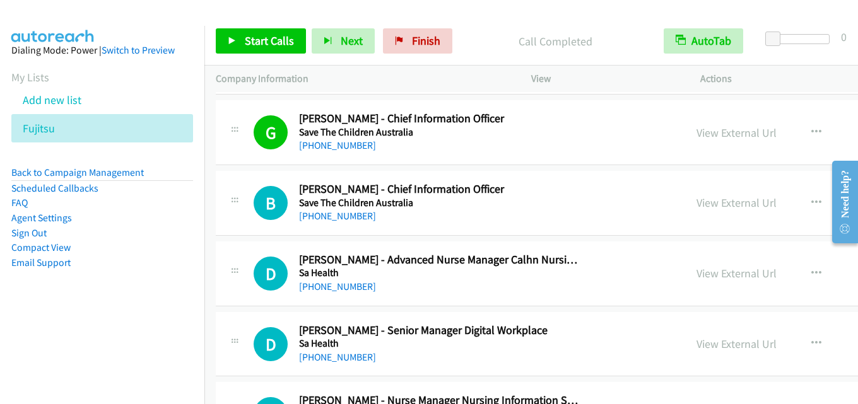
scroll to position [11792, 0]
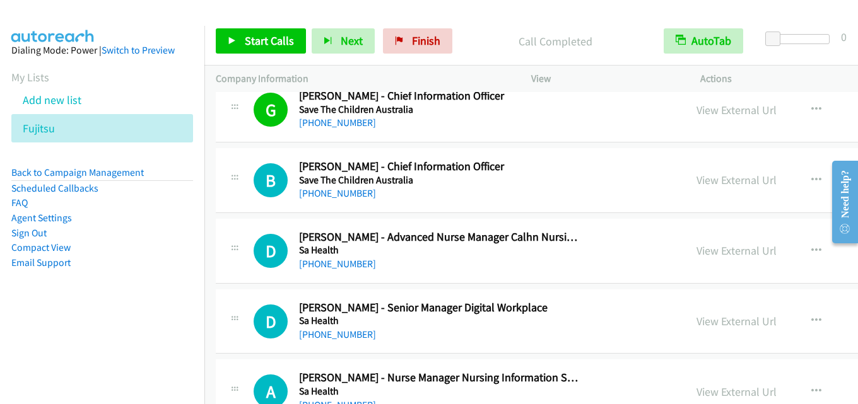
drag, startPoint x: 668, startPoint y: 177, endPoint x: 616, endPoint y: 221, distance: 68.5
click at [696, 180] on link "View External Url" at bounding box center [736, 180] width 80 height 15
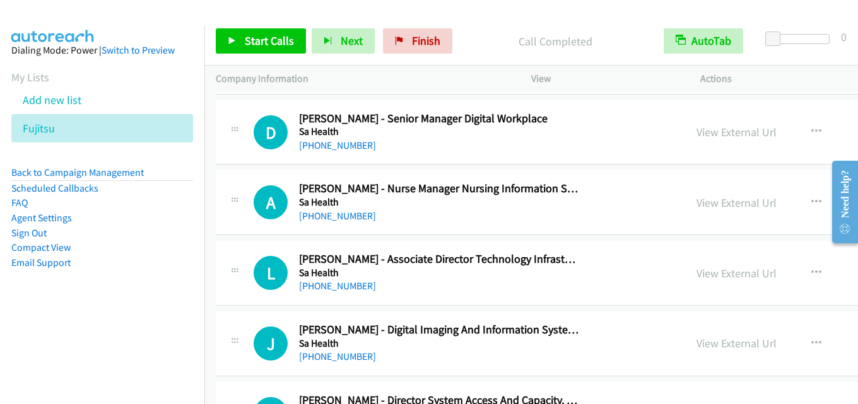
scroll to position [12044, 0]
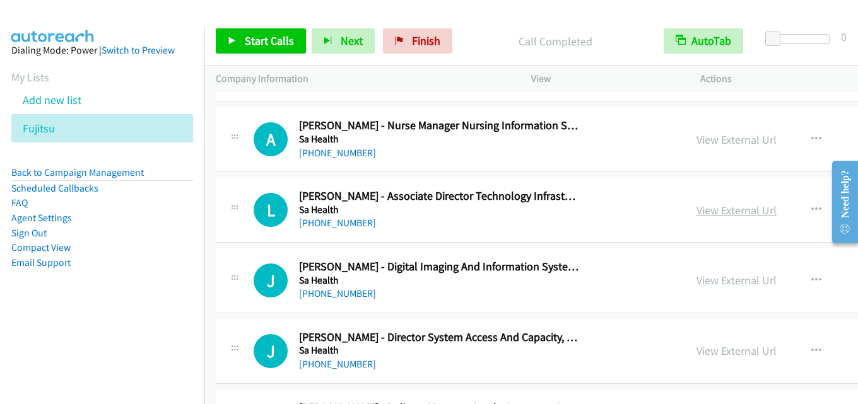
click at [696, 209] on link "View External Url" at bounding box center [736, 210] width 80 height 15
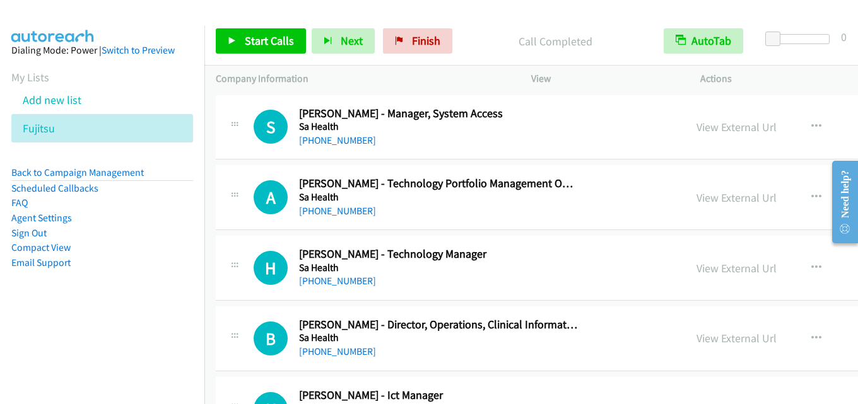
scroll to position [13557, 0]
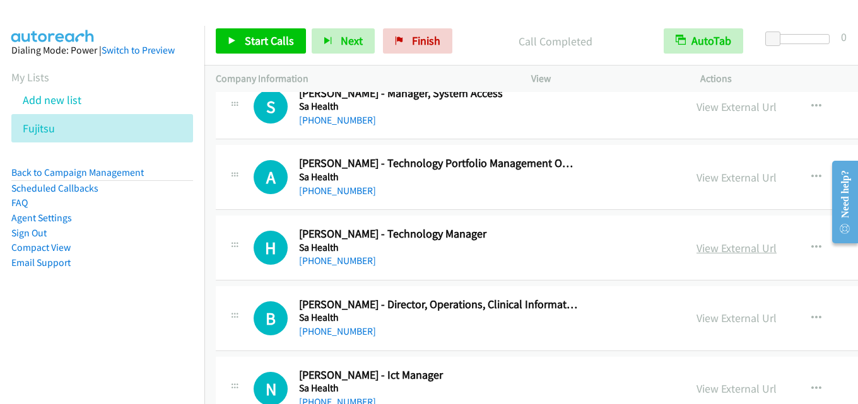
click at [696, 243] on link "View External Url" at bounding box center [736, 248] width 80 height 15
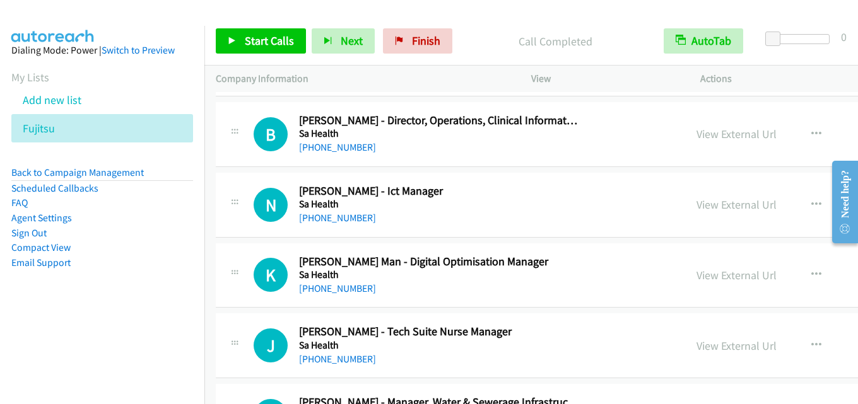
scroll to position [13683, 0]
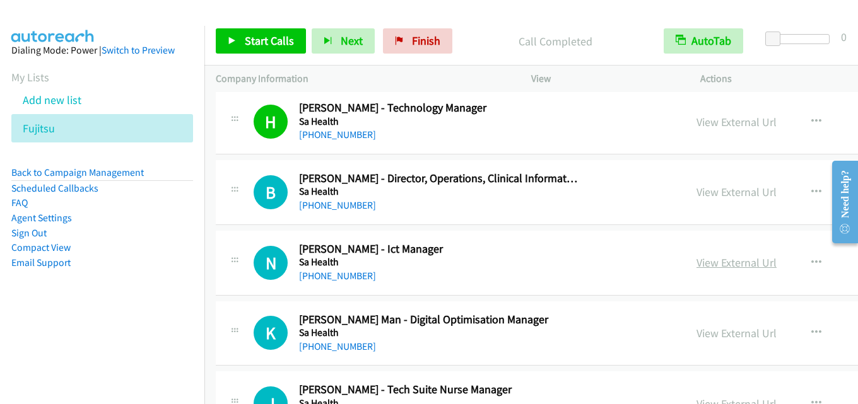
click at [696, 262] on link "View External Url" at bounding box center [736, 262] width 80 height 15
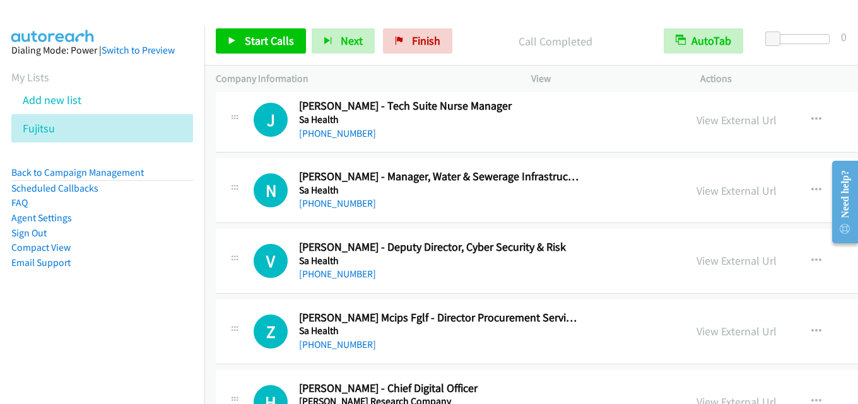
scroll to position [13999, 0]
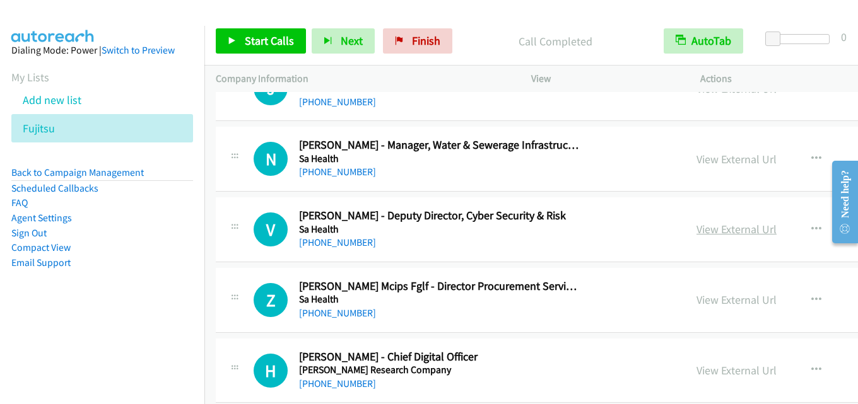
click at [696, 224] on link "View External Url" at bounding box center [736, 229] width 80 height 15
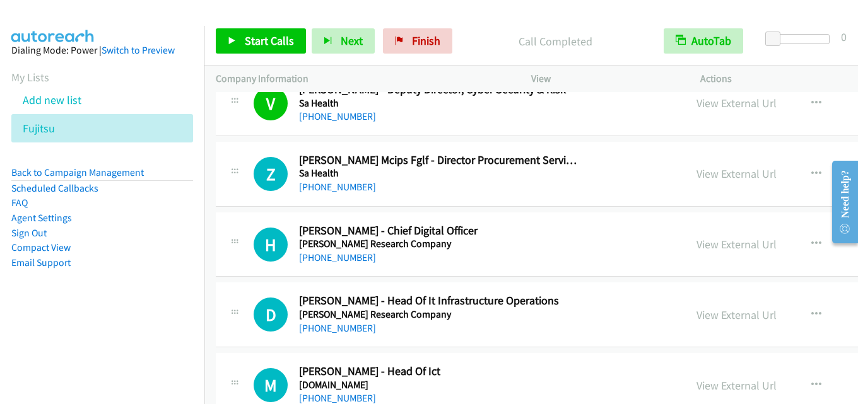
scroll to position [14188, 0]
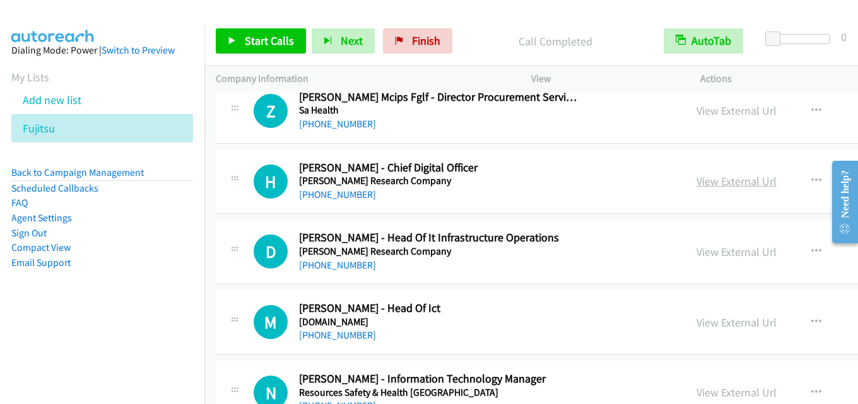
click at [696, 183] on link "View External Url" at bounding box center [736, 181] width 80 height 15
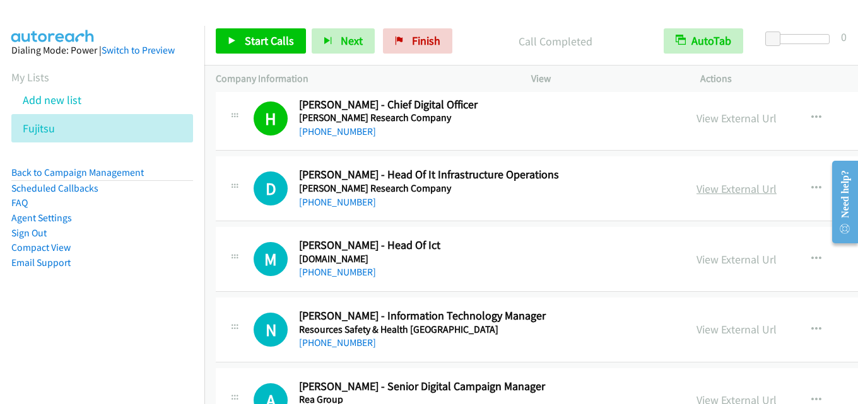
click at [696, 183] on link "View External Url" at bounding box center [736, 189] width 80 height 15
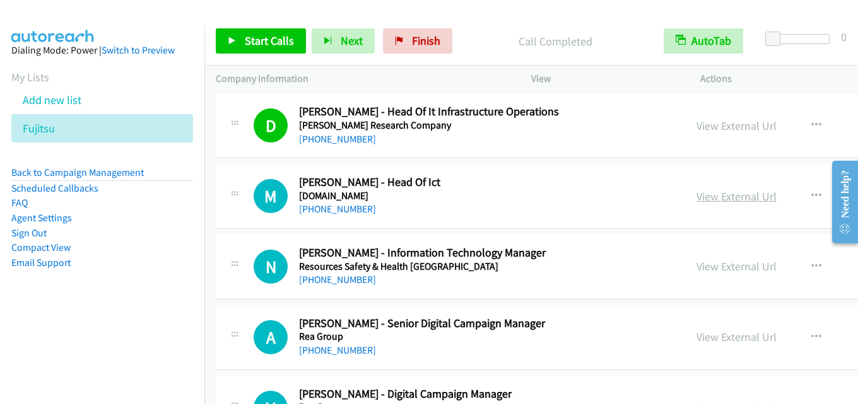
click at [696, 195] on link "View External Url" at bounding box center [736, 196] width 80 height 15
click at [696, 194] on link "View External Url" at bounding box center [736, 196] width 80 height 15
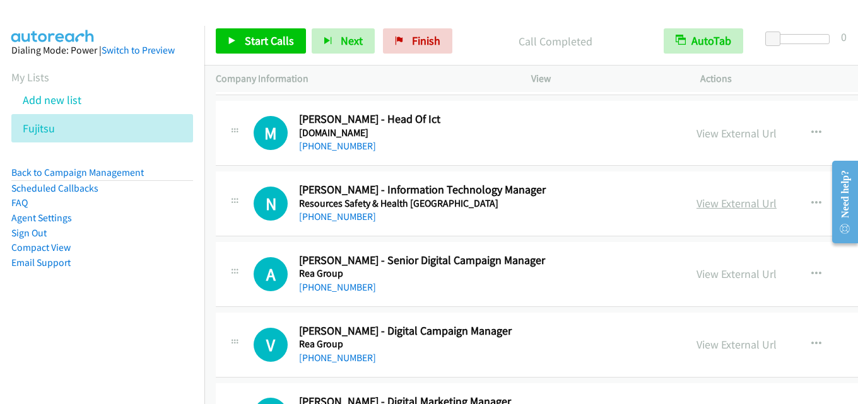
click at [696, 201] on link "View External Url" at bounding box center [736, 203] width 80 height 15
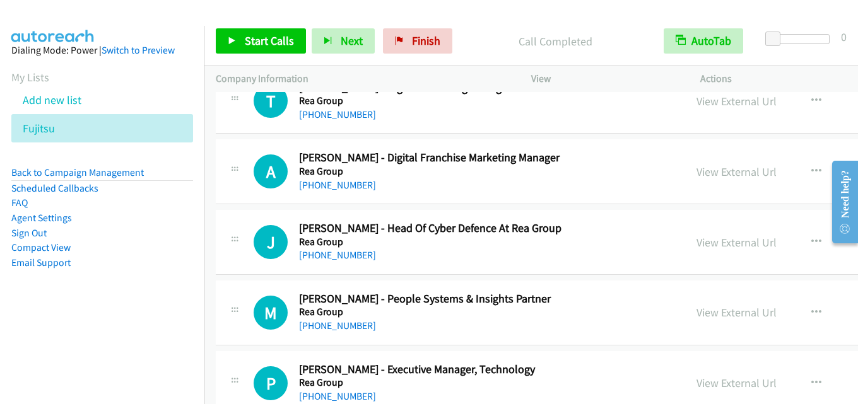
scroll to position [14692, 0]
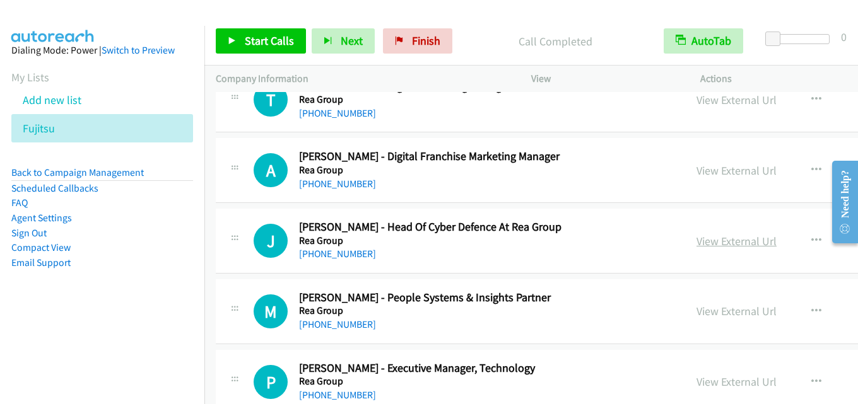
click at [696, 240] on link "View External Url" at bounding box center [736, 241] width 80 height 15
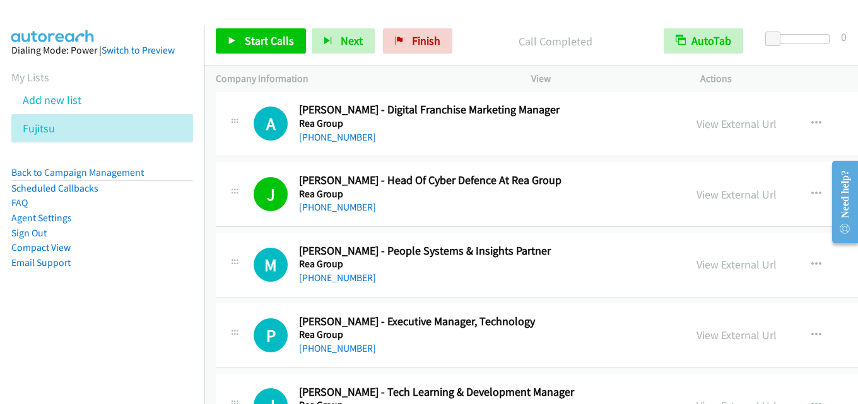
scroll to position [14818, 0]
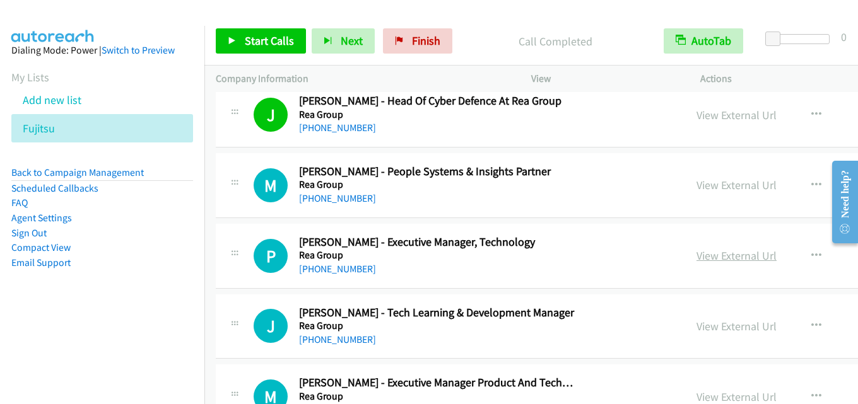
click at [696, 251] on link "View External Url" at bounding box center [736, 255] width 80 height 15
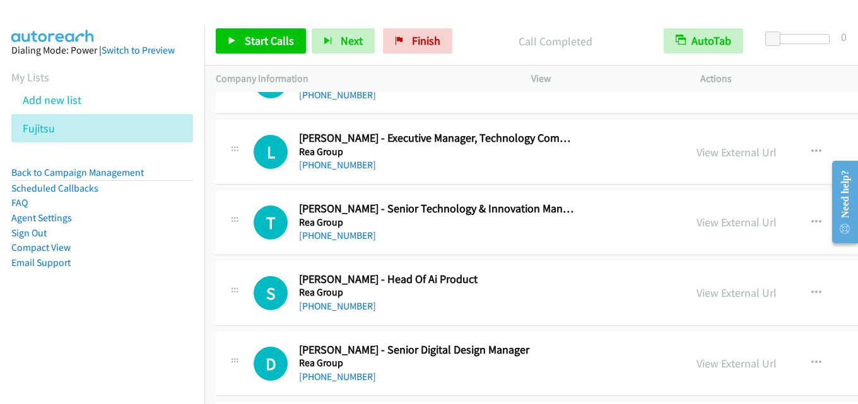
scroll to position [15197, 0]
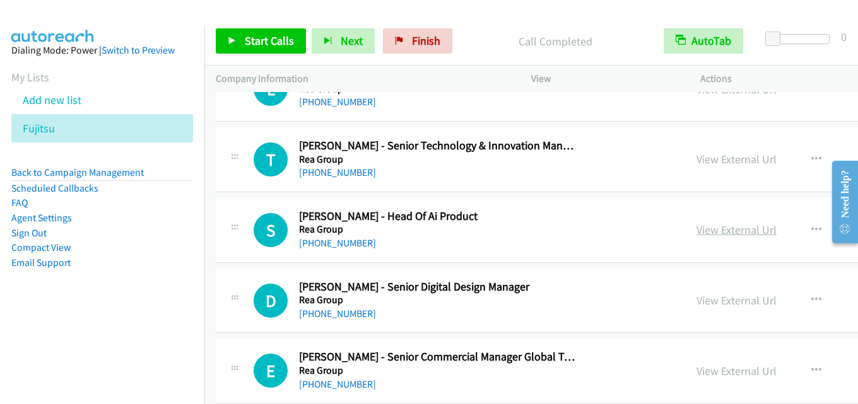
click at [696, 229] on link "View External Url" at bounding box center [736, 230] width 80 height 15
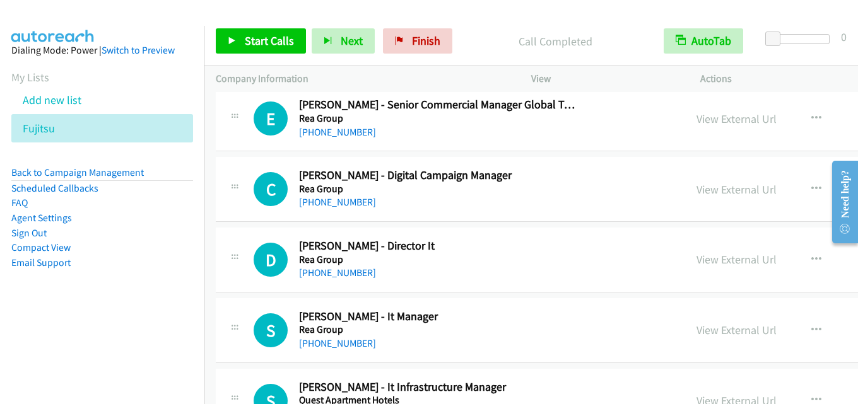
scroll to position [15512, 0]
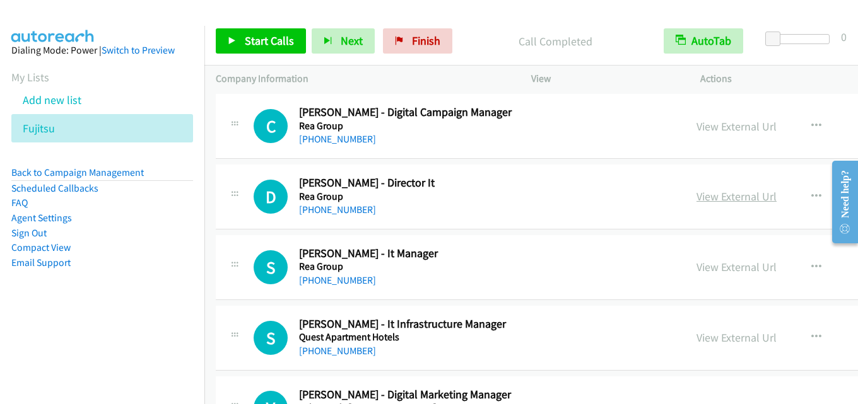
click at [696, 192] on link "View External Url" at bounding box center [736, 196] width 80 height 15
click at [696, 271] on link "View External Url" at bounding box center [736, 267] width 80 height 15
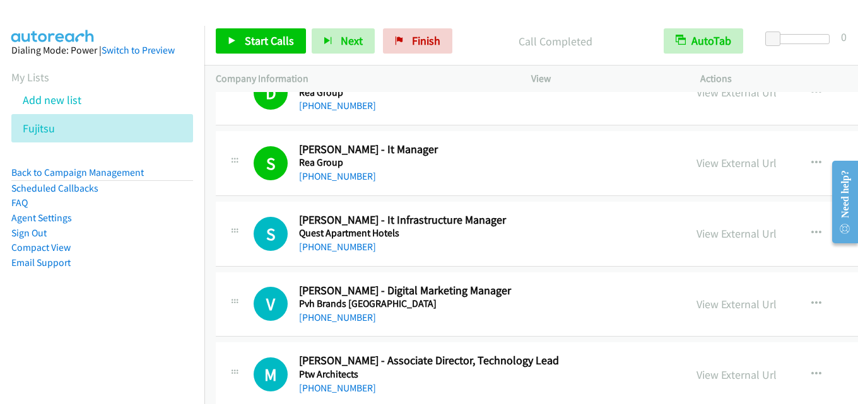
scroll to position [15638, 0]
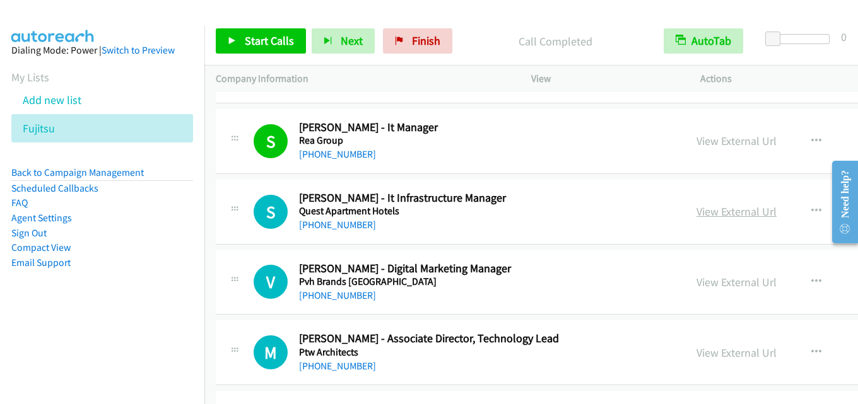
click at [696, 216] on link "View External Url" at bounding box center [736, 211] width 80 height 15
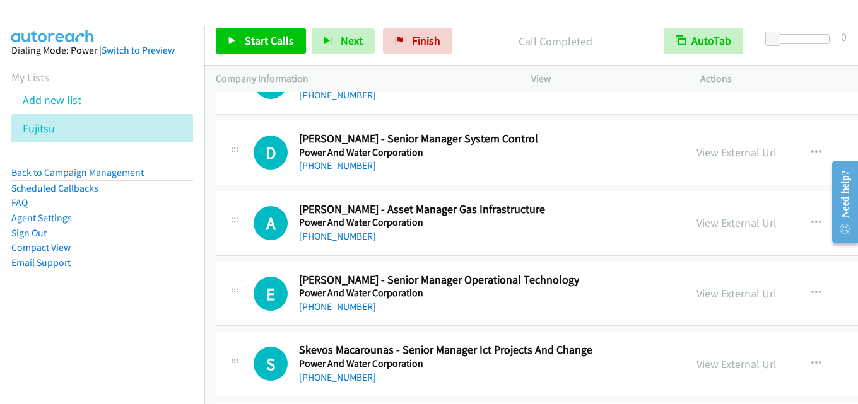
scroll to position [16395, 0]
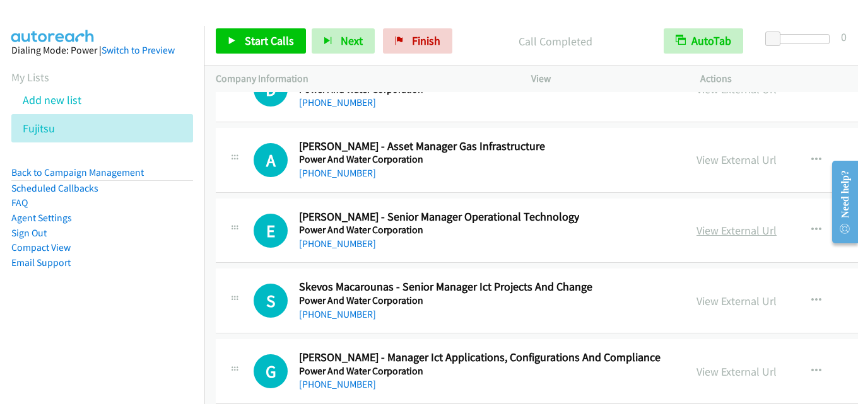
click at [696, 233] on link "View External Url" at bounding box center [736, 230] width 80 height 15
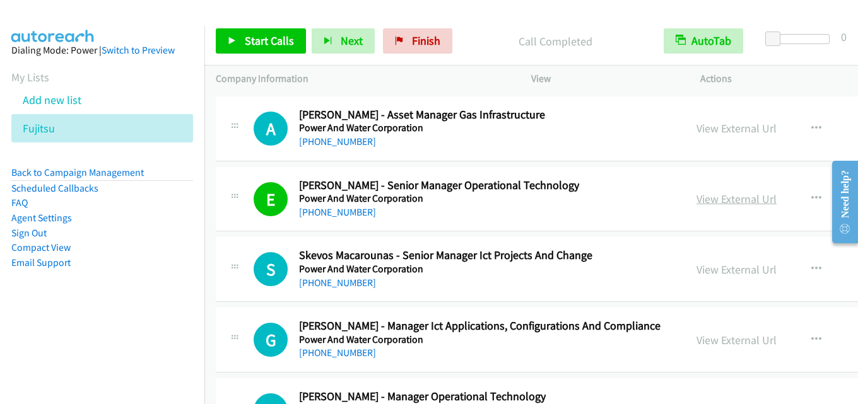
scroll to position [16458, 0]
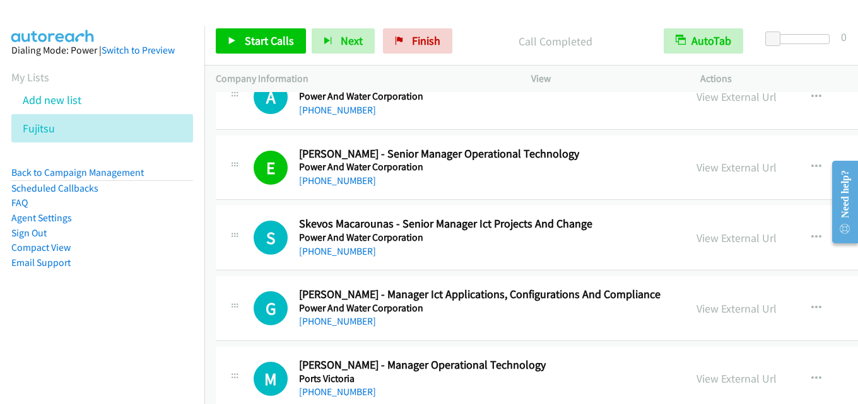
click at [501, 25] on div "Start Calls Pause Next Finish Call Completed AutoTab AutoTab 0" at bounding box center [530, 41] width 653 height 49
click at [696, 231] on link "View External Url" at bounding box center [736, 238] width 80 height 15
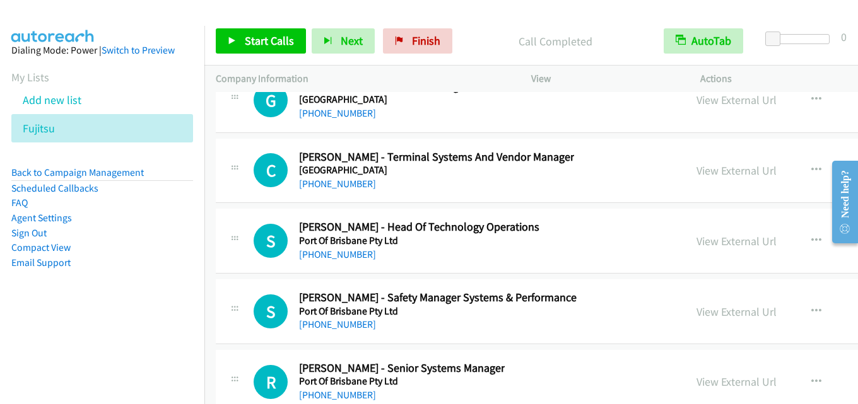
scroll to position [16899, 0]
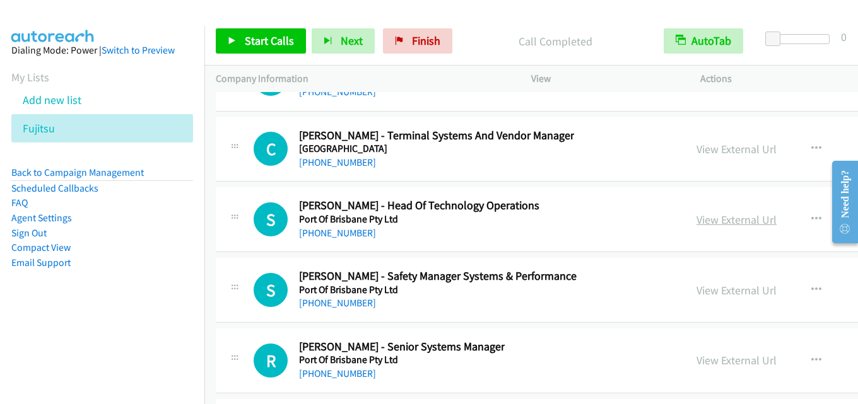
click at [696, 219] on link "View External Url" at bounding box center [736, 220] width 80 height 15
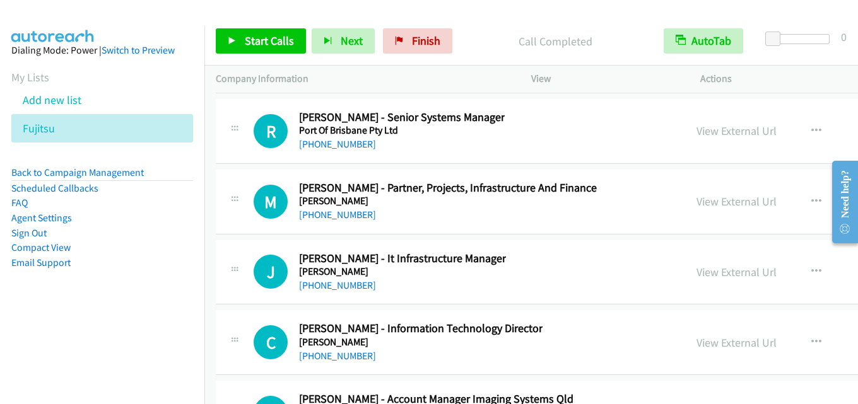
scroll to position [17151, 0]
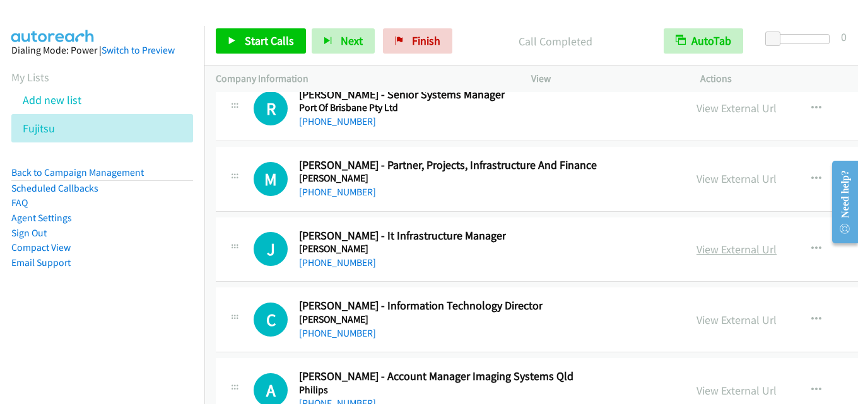
click at [696, 247] on link "View External Url" at bounding box center [736, 249] width 80 height 15
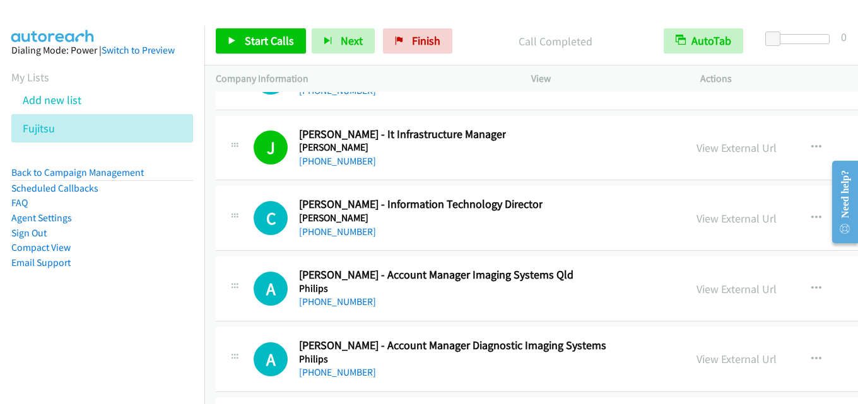
scroll to position [17277, 0]
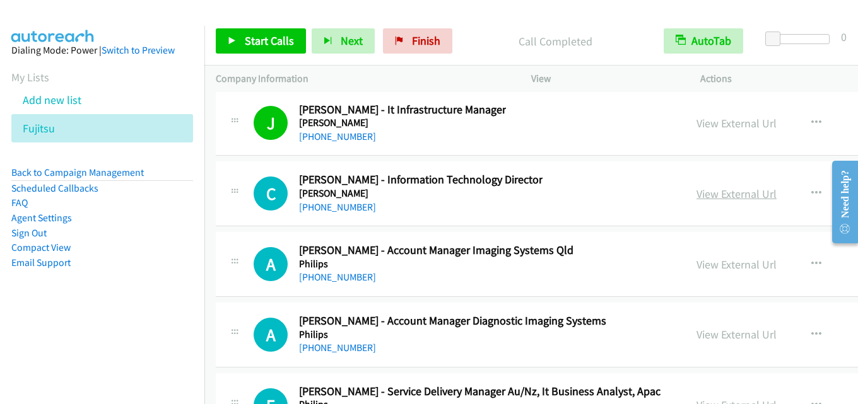
click at [696, 190] on link "View External Url" at bounding box center [736, 194] width 80 height 15
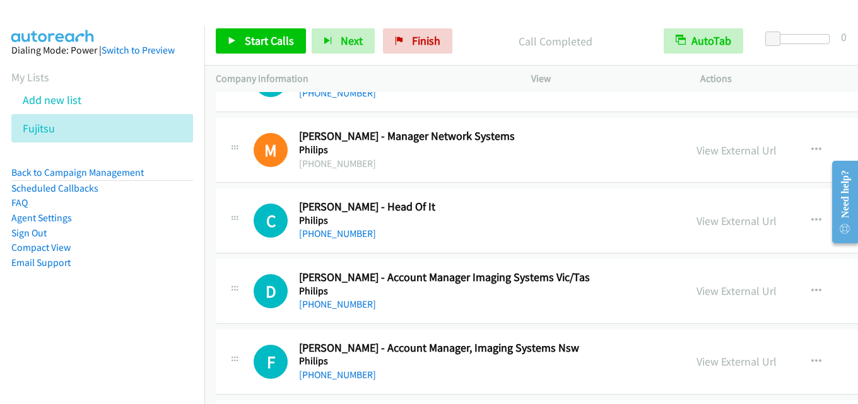
scroll to position [17719, 0]
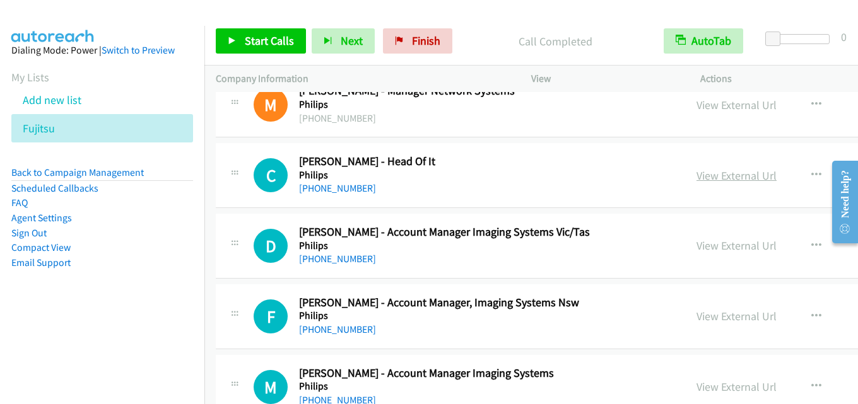
click at [696, 180] on link "View External Url" at bounding box center [736, 175] width 80 height 15
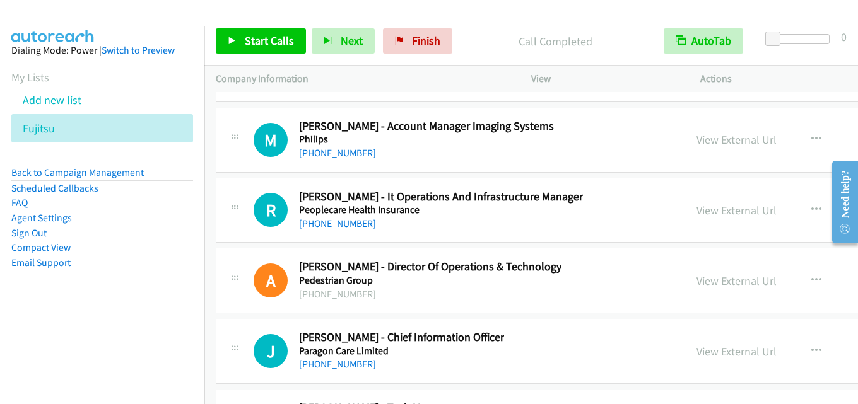
scroll to position [17971, 0]
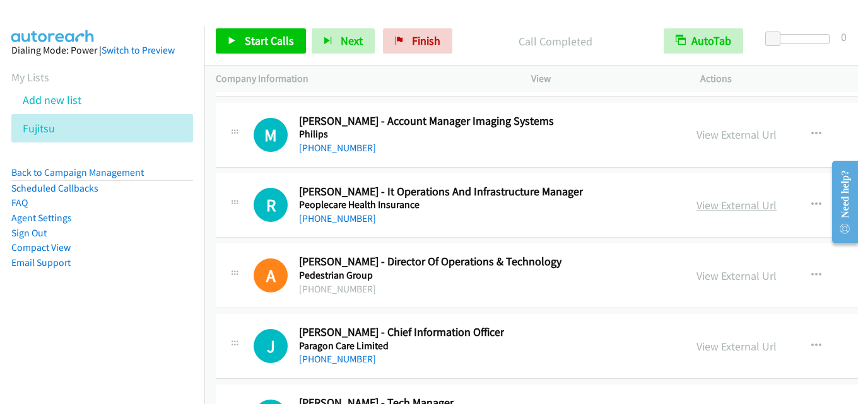
click at [696, 199] on link "View External Url" at bounding box center [736, 205] width 80 height 15
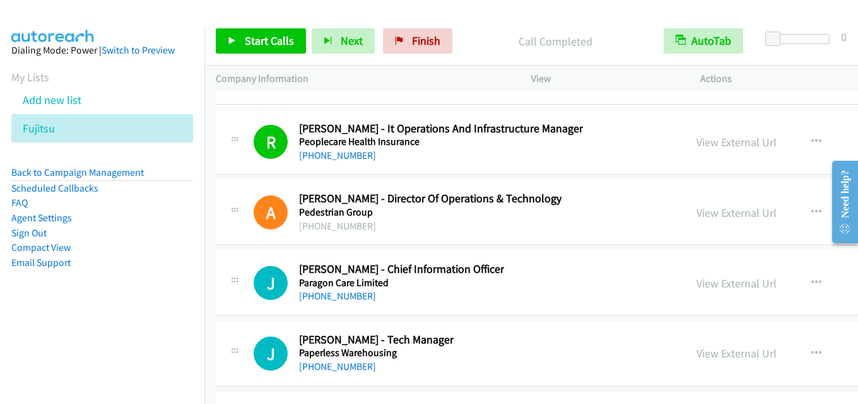
scroll to position [18097, 0]
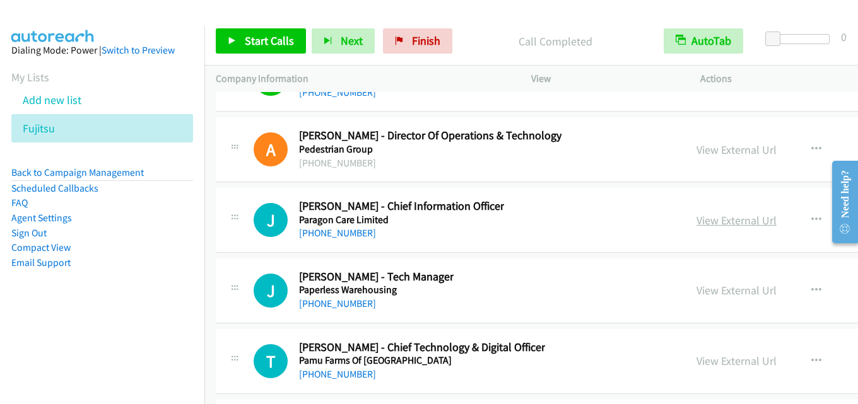
click at [696, 225] on link "View External Url" at bounding box center [736, 220] width 80 height 15
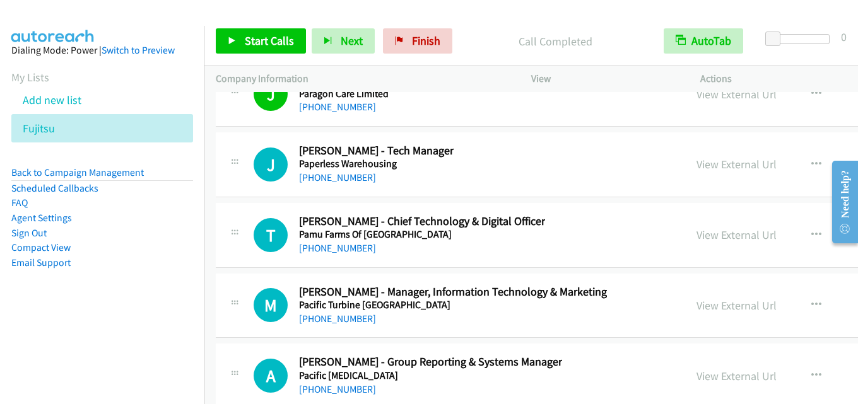
scroll to position [18160, 0]
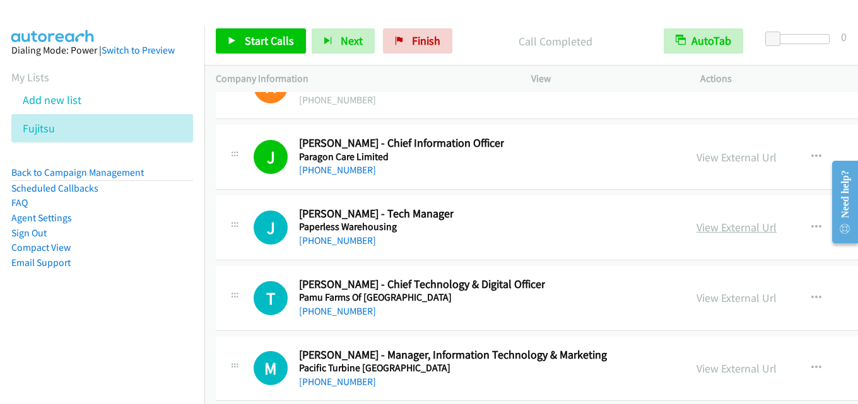
click at [696, 230] on link "View External Url" at bounding box center [736, 227] width 80 height 15
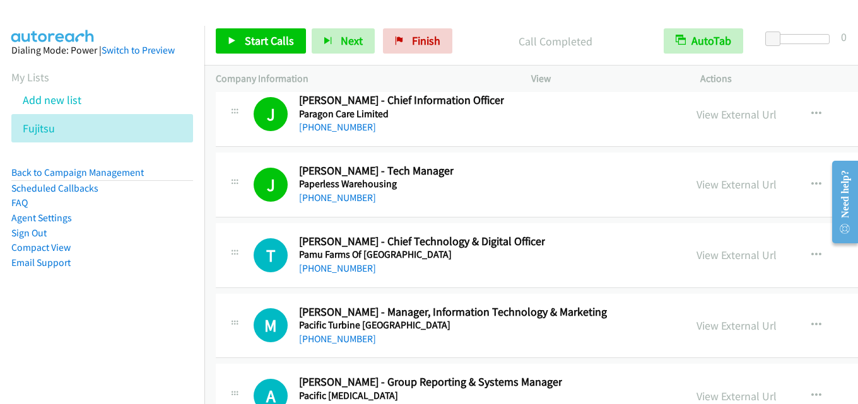
scroll to position [18223, 0]
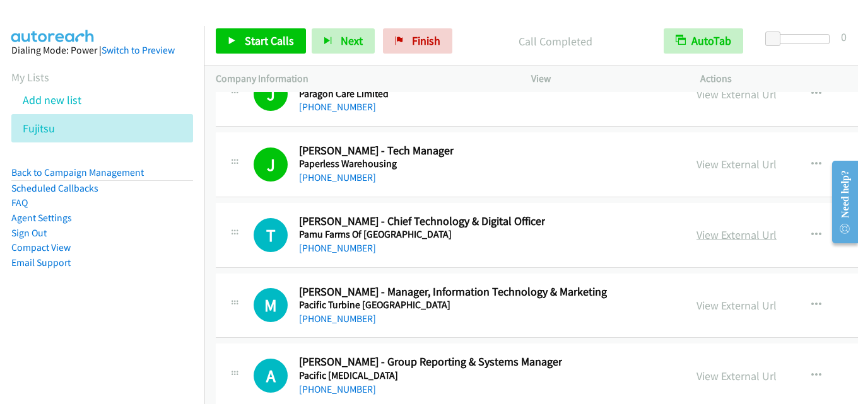
click at [696, 234] on link "View External Url" at bounding box center [736, 235] width 80 height 15
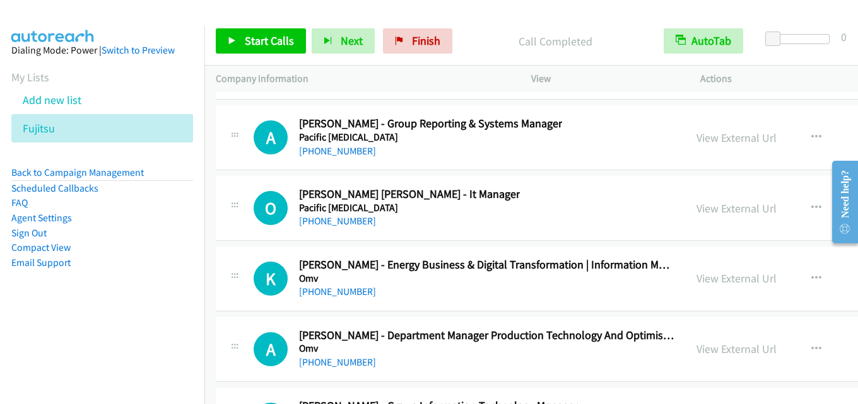
scroll to position [18476, 0]
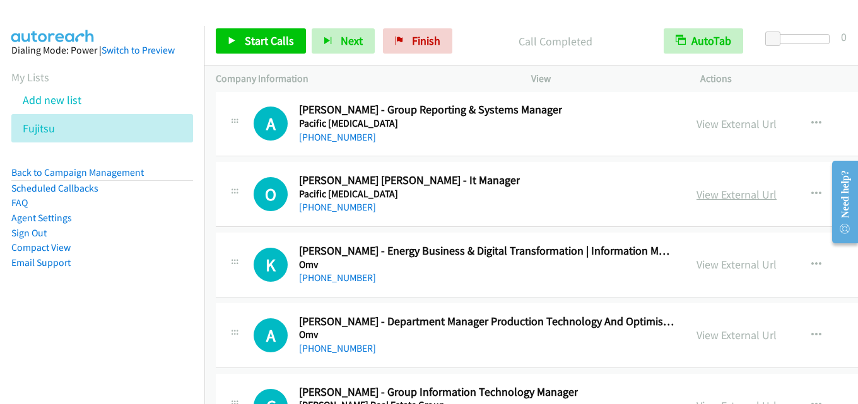
click at [696, 194] on link "View External Url" at bounding box center [736, 194] width 80 height 15
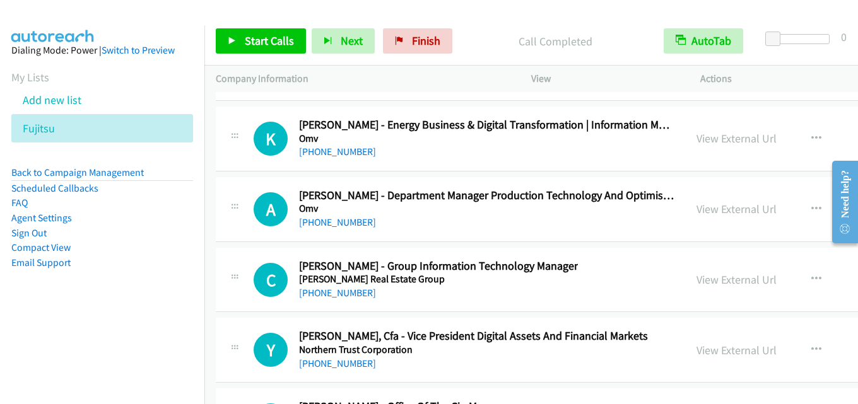
scroll to position [18665, 0]
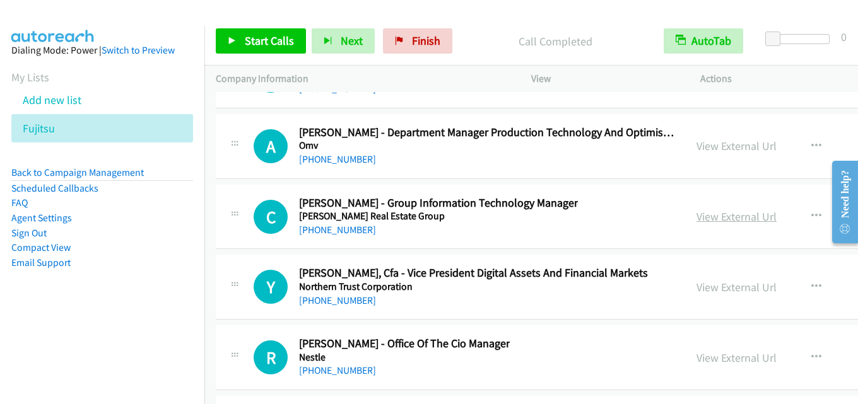
click at [696, 214] on link "View External Url" at bounding box center [736, 216] width 80 height 15
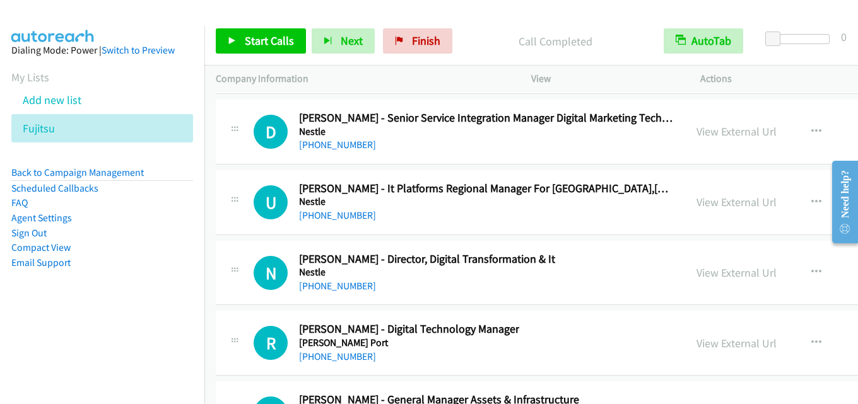
scroll to position [19800, 0]
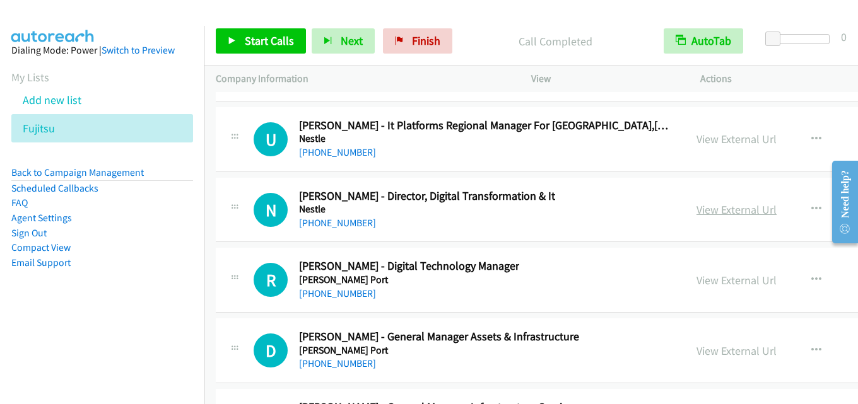
click at [696, 214] on link "View External Url" at bounding box center [736, 209] width 80 height 15
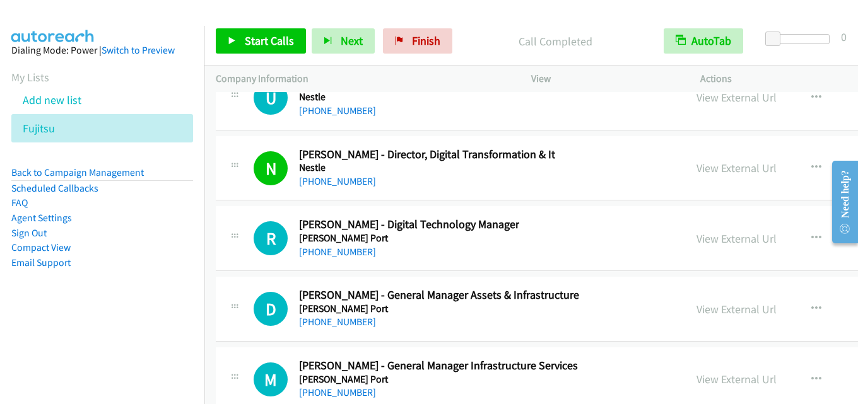
scroll to position [19863, 0]
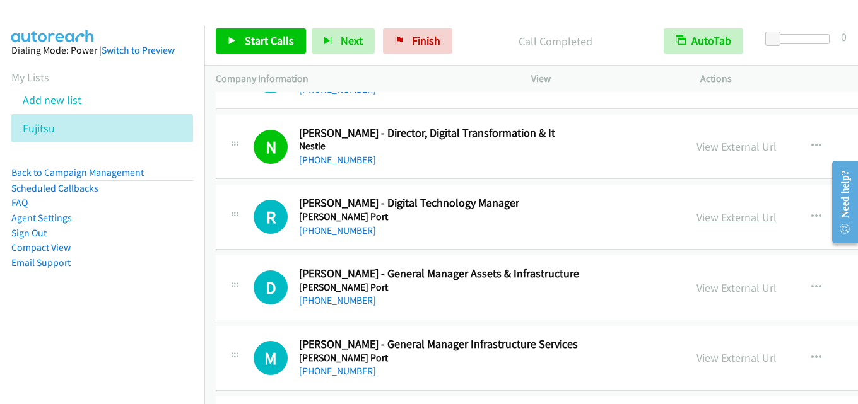
click at [696, 213] on link "View External Url" at bounding box center [736, 217] width 80 height 15
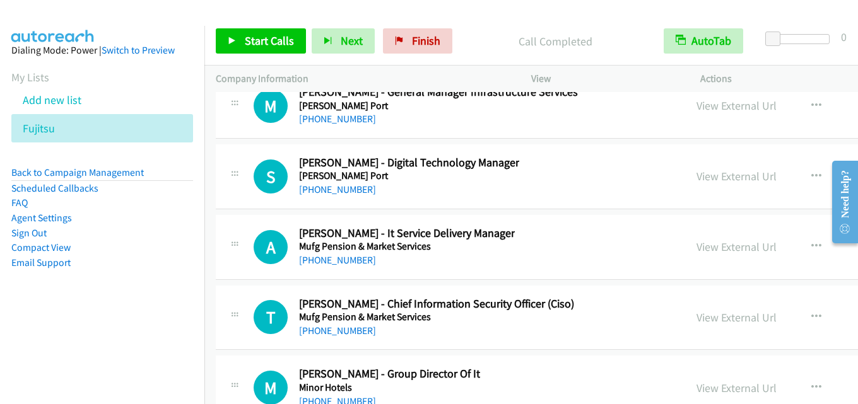
scroll to position [20178, 0]
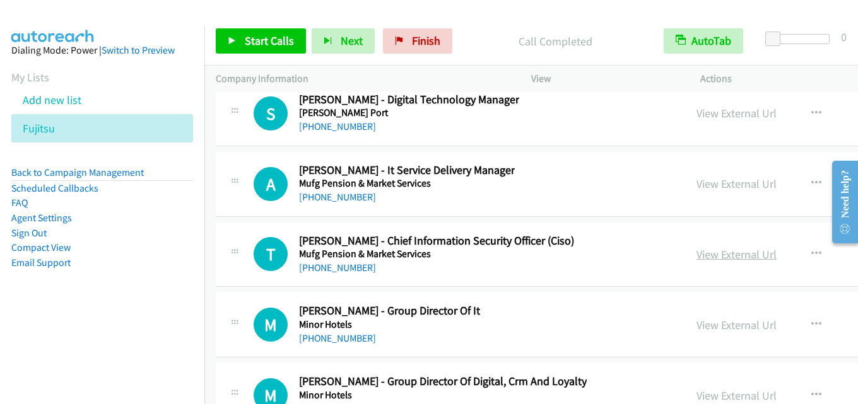
click at [696, 255] on link "View External Url" at bounding box center [736, 254] width 80 height 15
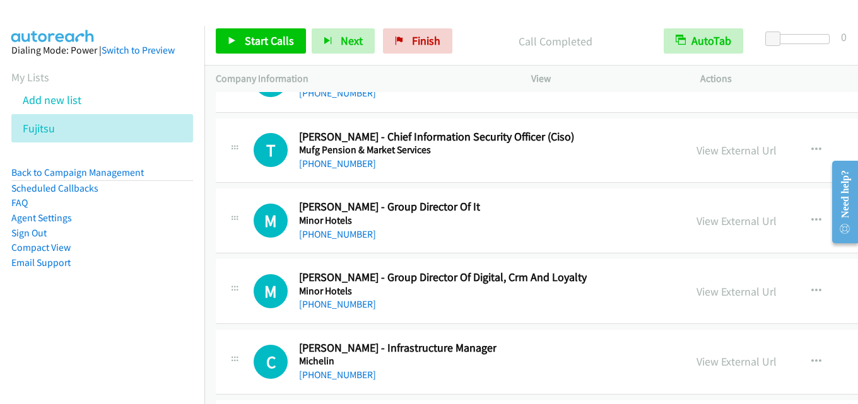
scroll to position [20304, 0]
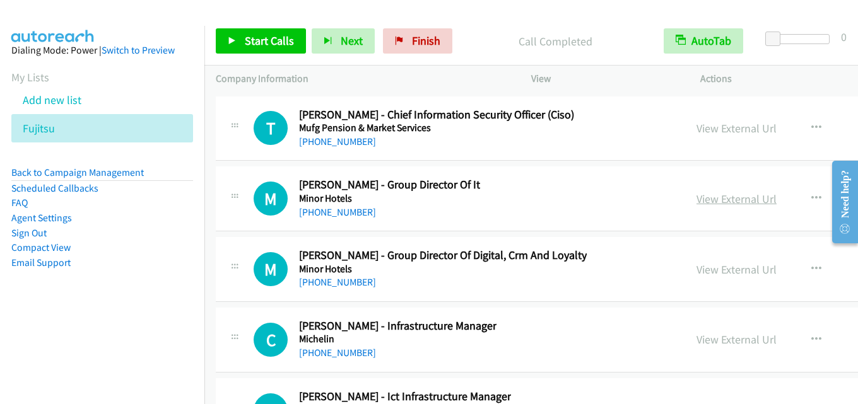
click at [696, 201] on link "View External Url" at bounding box center [736, 199] width 80 height 15
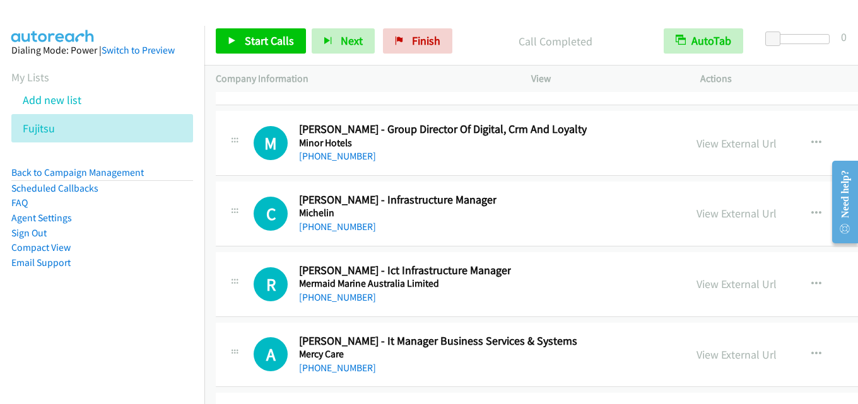
scroll to position [20367, 0]
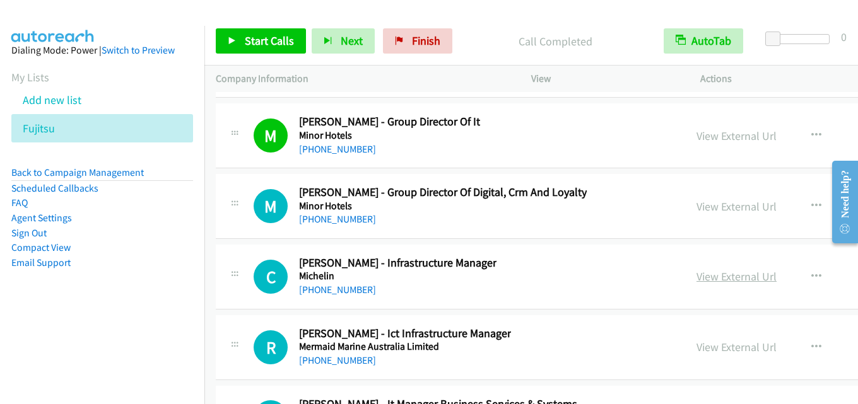
click at [696, 276] on link "View External Url" at bounding box center [736, 276] width 80 height 15
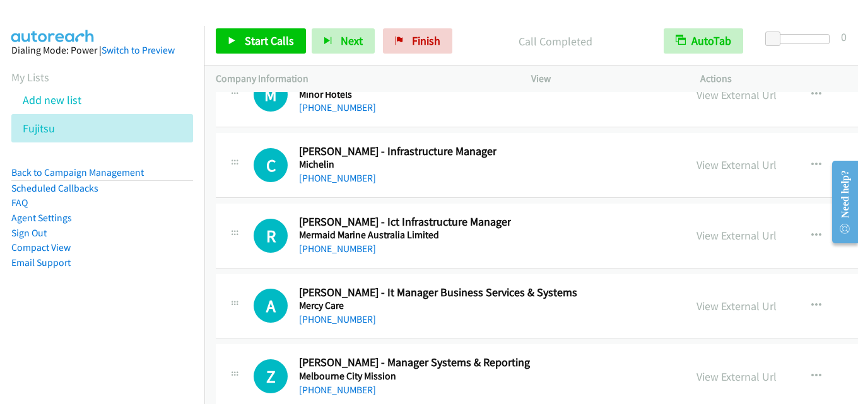
scroll to position [20493, 0]
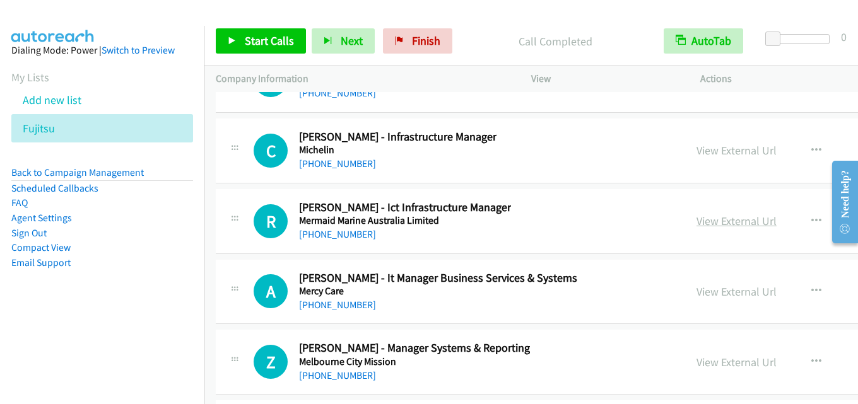
click at [696, 224] on link "View External Url" at bounding box center [736, 221] width 80 height 15
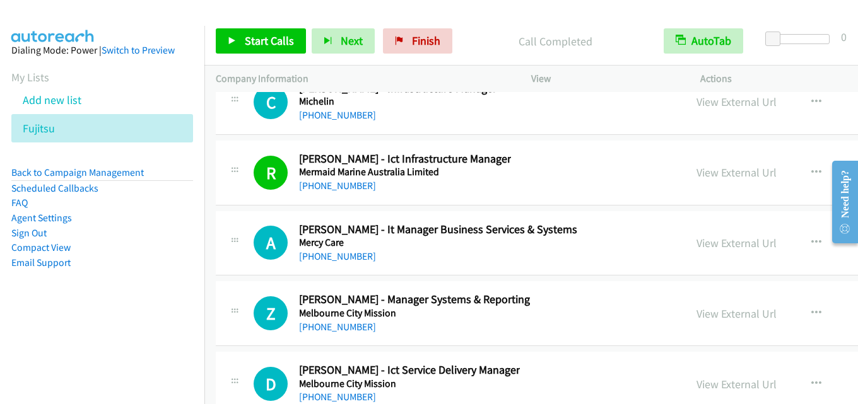
scroll to position [20556, 0]
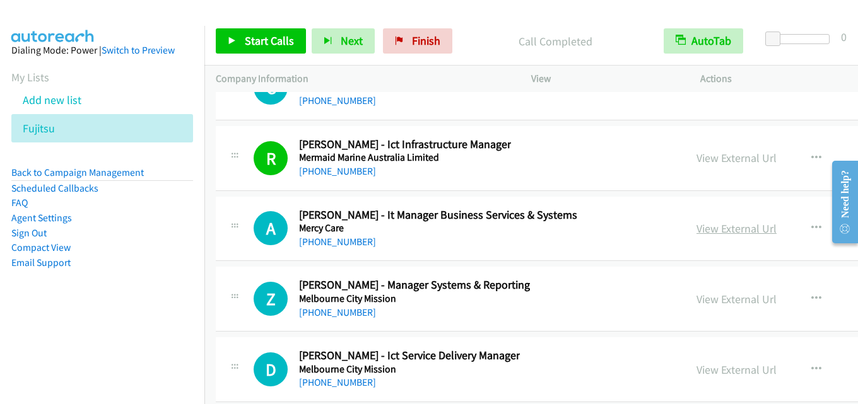
click at [696, 230] on link "View External Url" at bounding box center [736, 228] width 80 height 15
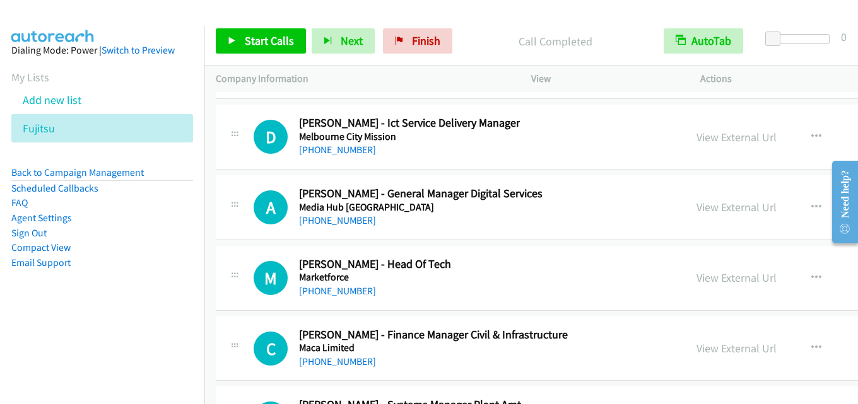
scroll to position [20809, 0]
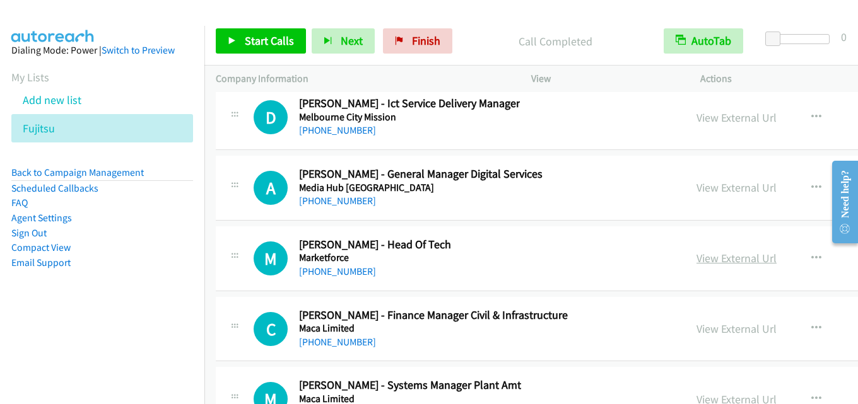
click at [696, 262] on link "View External Url" at bounding box center [736, 258] width 80 height 15
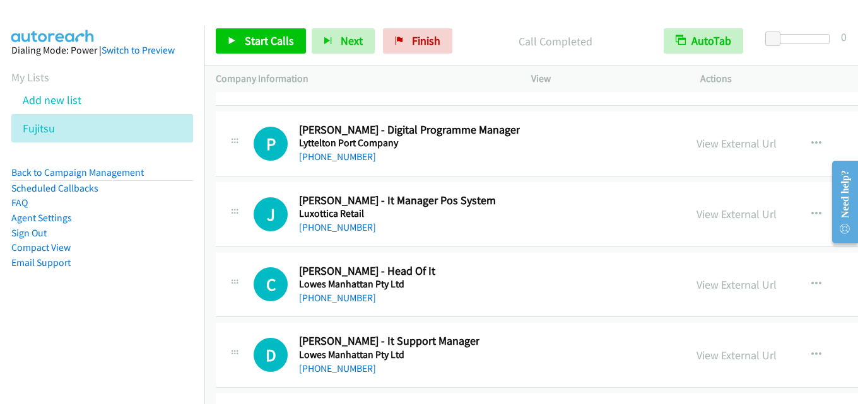
scroll to position [21691, 0]
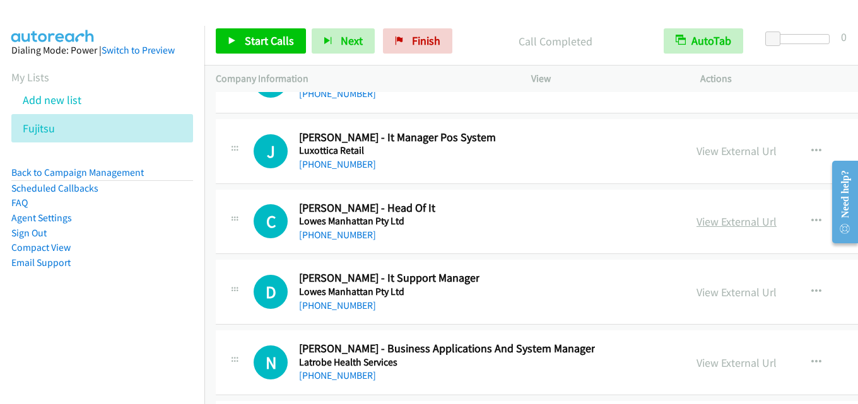
click at [696, 216] on link "View External Url" at bounding box center [736, 221] width 80 height 15
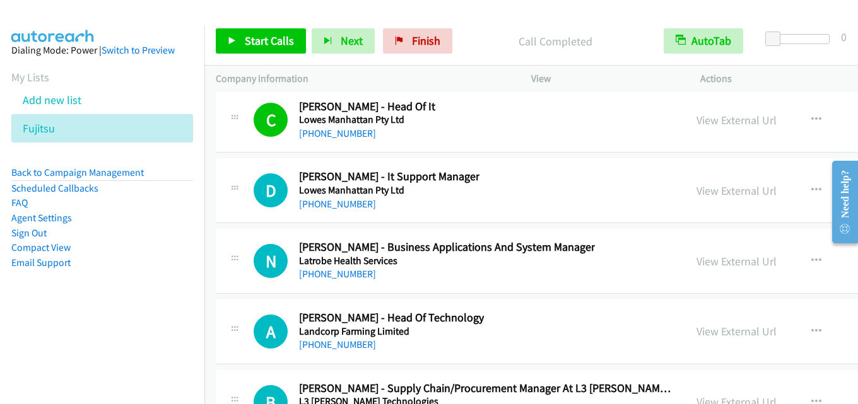
scroll to position [21818, 0]
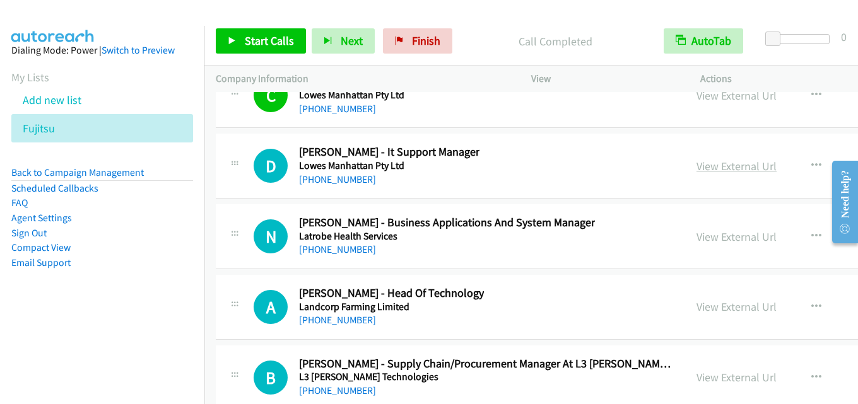
click at [696, 172] on link "View External Url" at bounding box center [736, 166] width 80 height 15
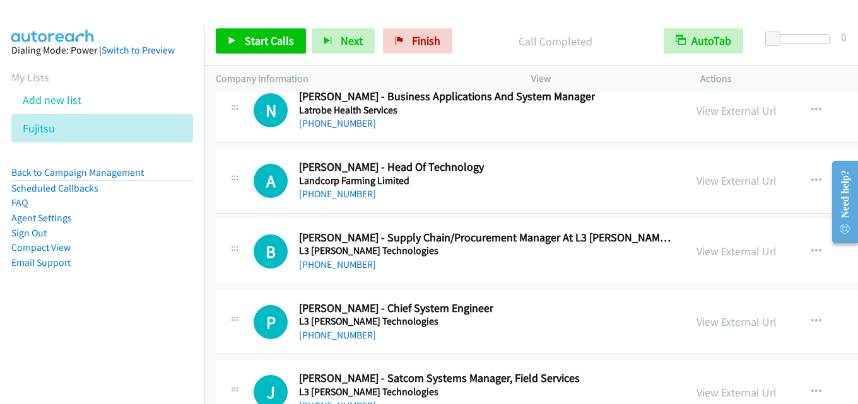
scroll to position [21881, 0]
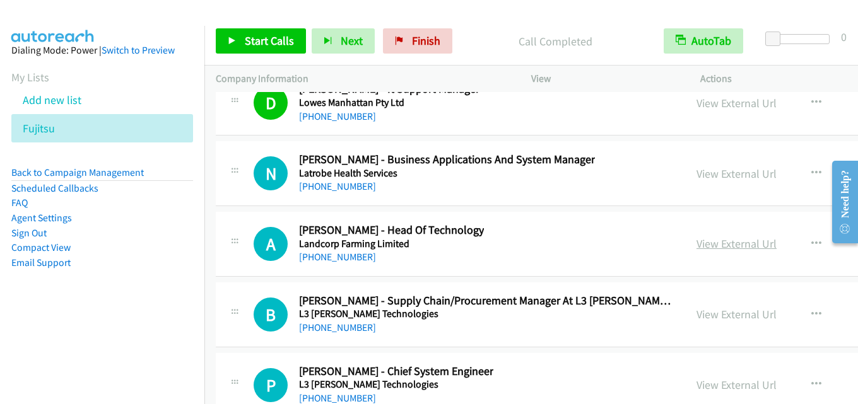
click at [696, 238] on link "View External Url" at bounding box center [736, 243] width 80 height 15
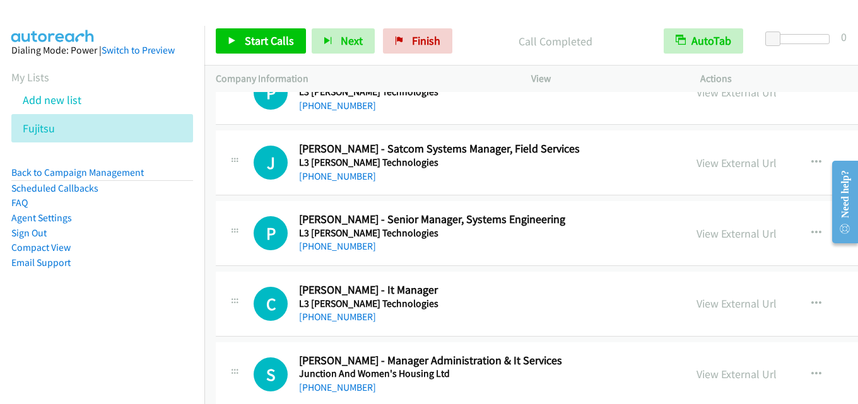
scroll to position [22259, 0]
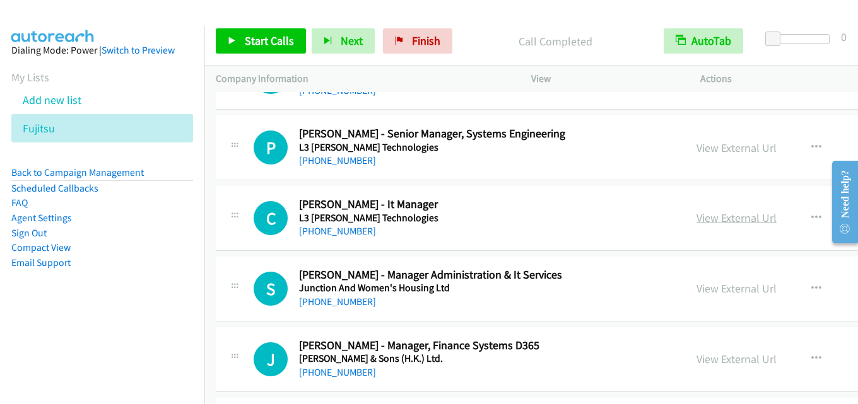
click at [696, 216] on link "View External Url" at bounding box center [736, 218] width 80 height 15
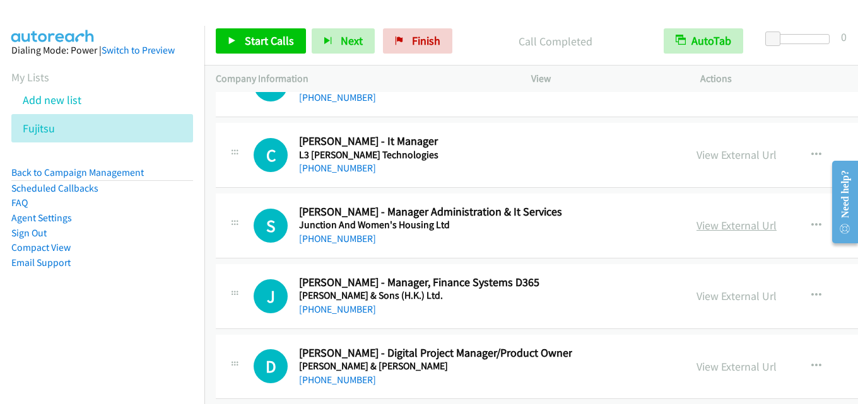
click at [696, 228] on link "View External Url" at bounding box center [736, 225] width 80 height 15
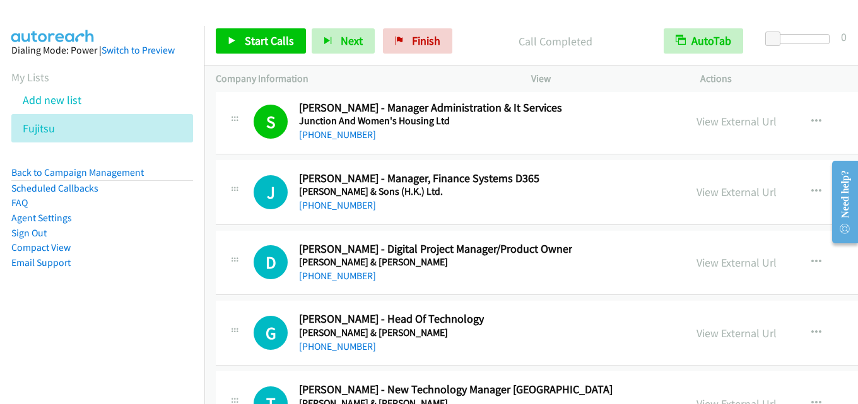
scroll to position [22448, 0]
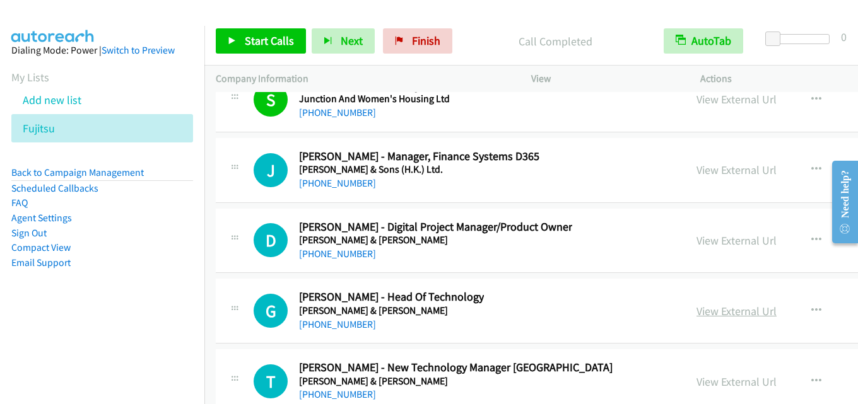
click at [696, 305] on link "View External Url" at bounding box center [736, 311] width 80 height 15
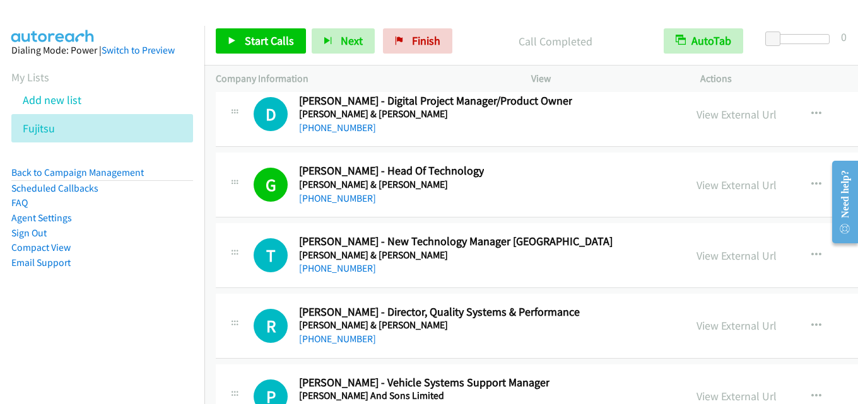
scroll to position [22637, 0]
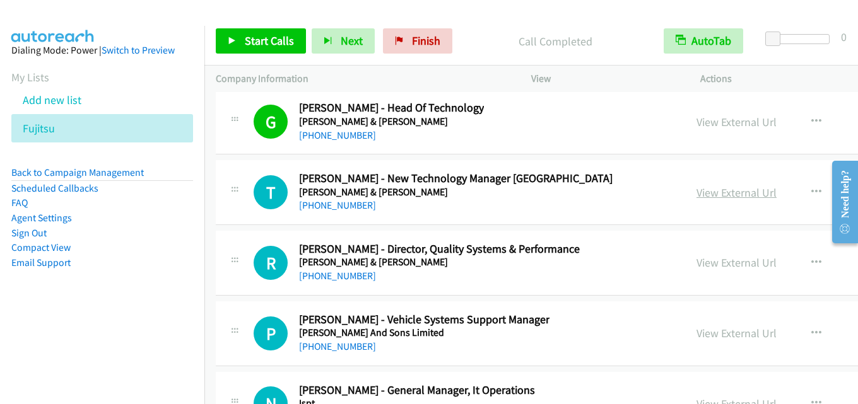
click at [696, 187] on link "View External Url" at bounding box center [736, 192] width 80 height 15
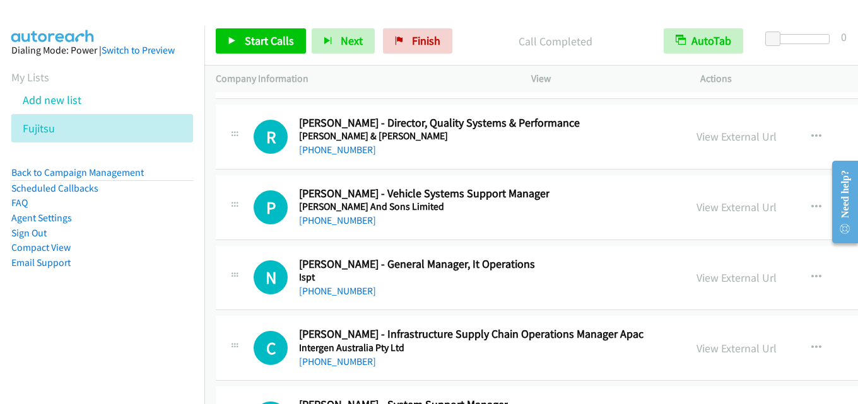
scroll to position [22826, 0]
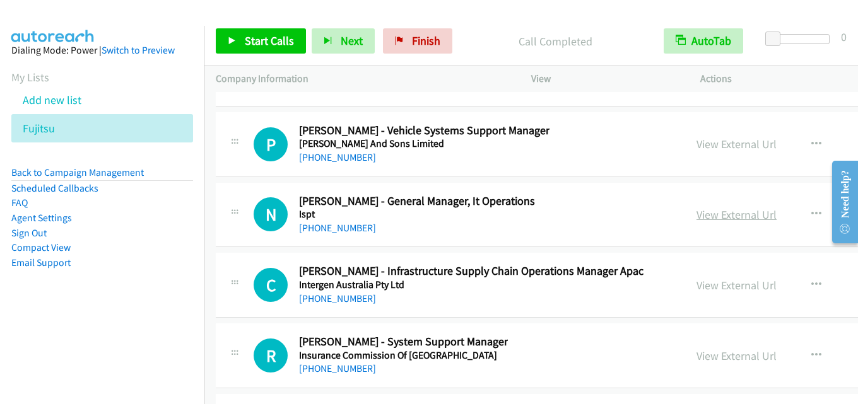
click at [696, 217] on link "View External Url" at bounding box center [736, 214] width 80 height 15
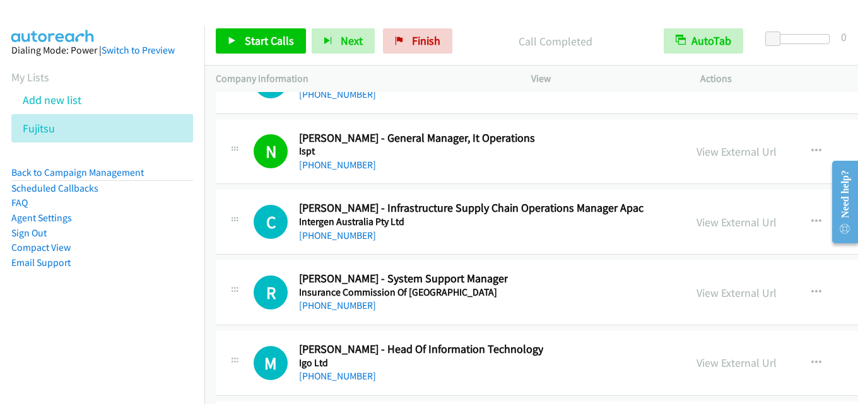
scroll to position [22953, 0]
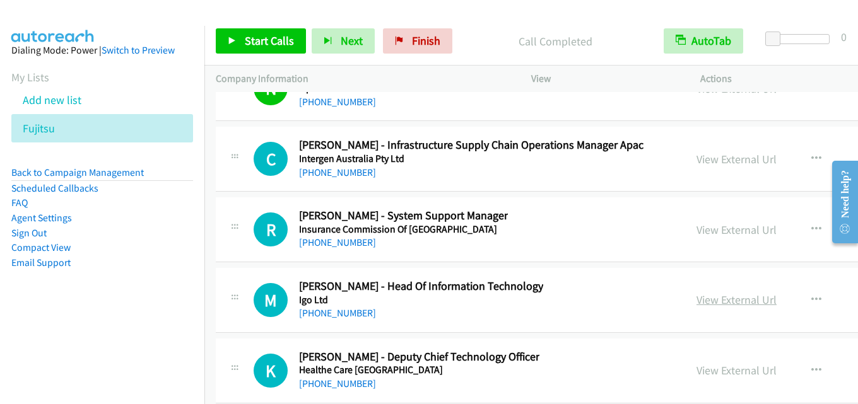
click at [696, 305] on link "View External Url" at bounding box center [736, 300] width 80 height 15
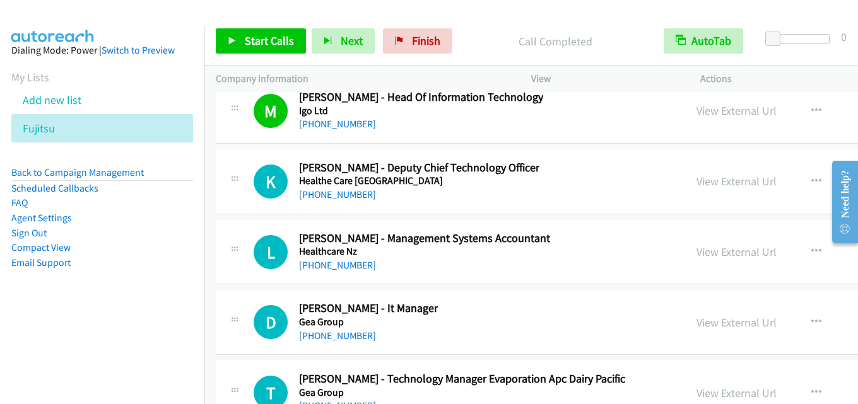
scroll to position [23079, 0]
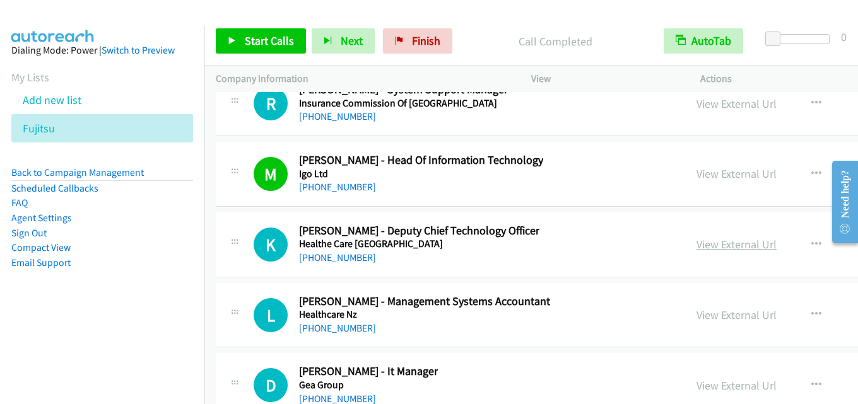
click at [696, 248] on link "View External Url" at bounding box center [736, 244] width 80 height 15
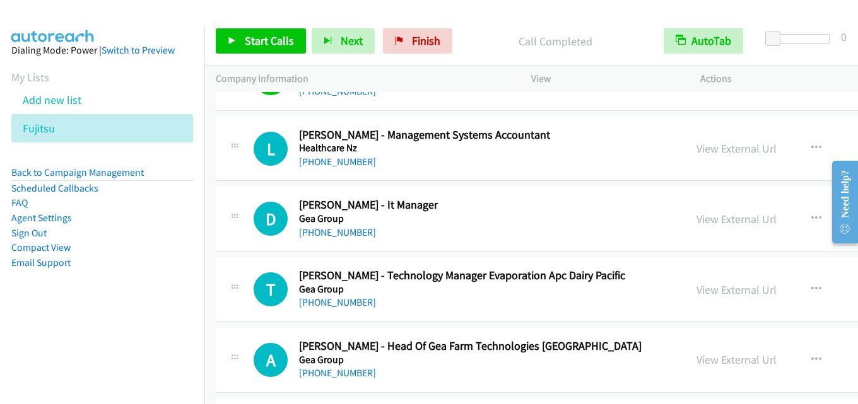
scroll to position [23268, 0]
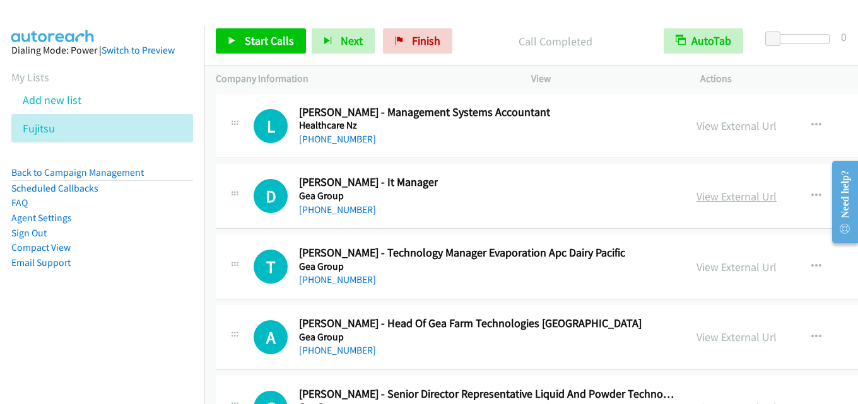
click at [696, 197] on link "View External Url" at bounding box center [736, 196] width 80 height 15
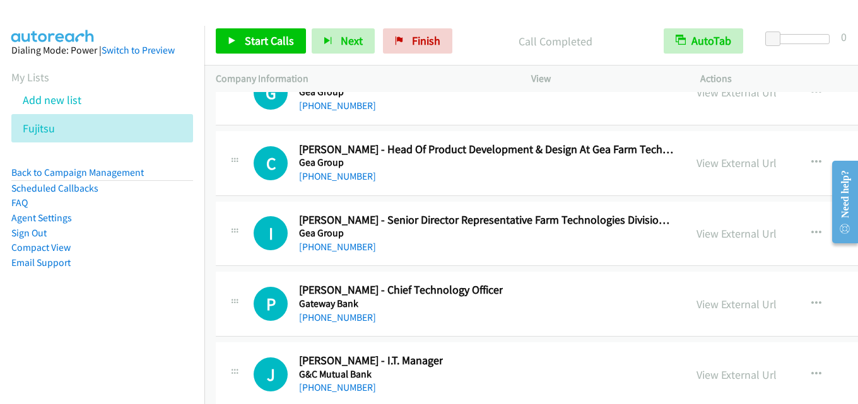
scroll to position [23646, 0]
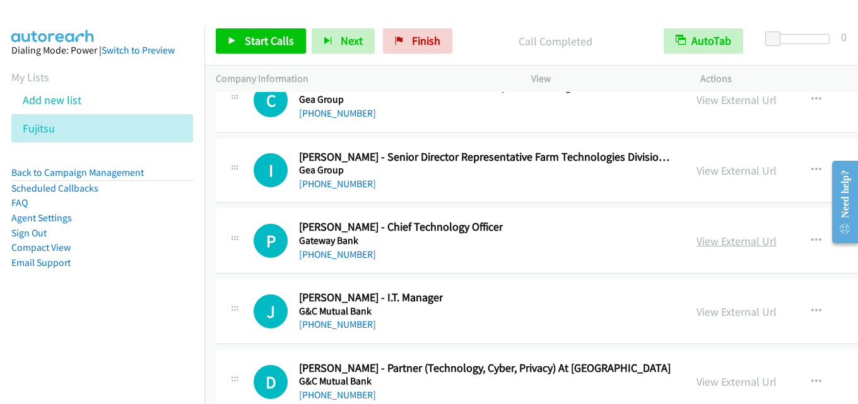
click at [696, 236] on link "View External Url" at bounding box center [736, 241] width 80 height 15
